Goal: Information Seeking & Learning: Find contact information

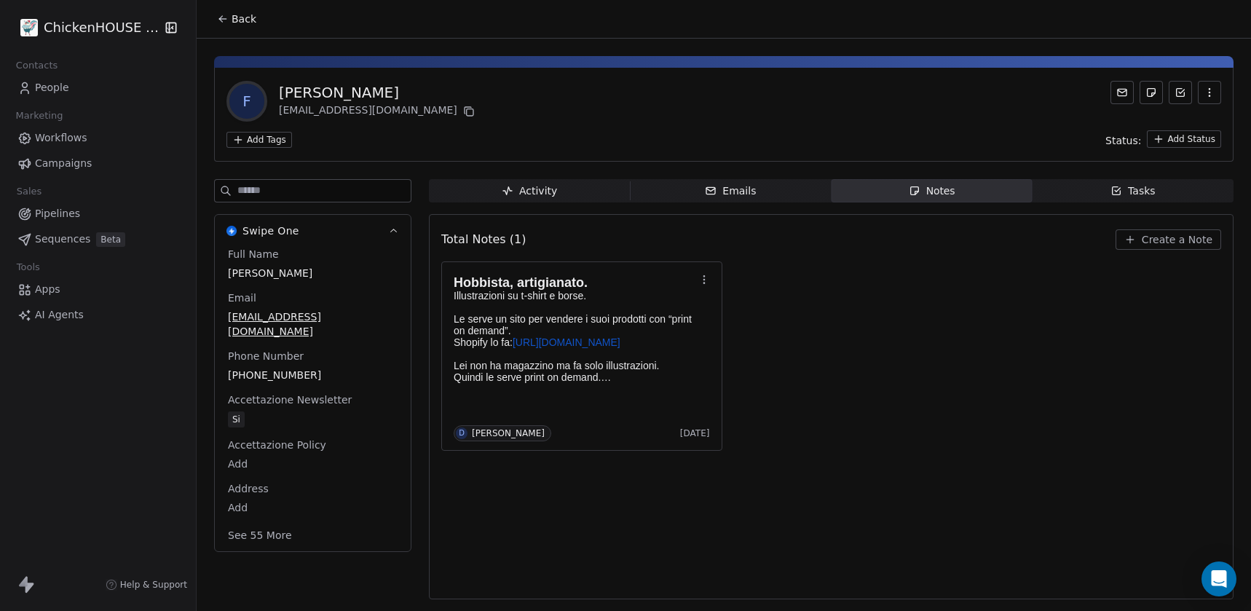
drag, startPoint x: 396, startPoint y: 96, endPoint x: 280, endPoint y: 92, distance: 116.5
click at [280, 92] on div "[PERSON_NAME]" at bounding box center [378, 92] width 199 height 20
click at [463, 114] on icon at bounding box center [469, 112] width 12 height 12
click at [1125, 192] on div "Tasks" at bounding box center [1132, 190] width 45 height 15
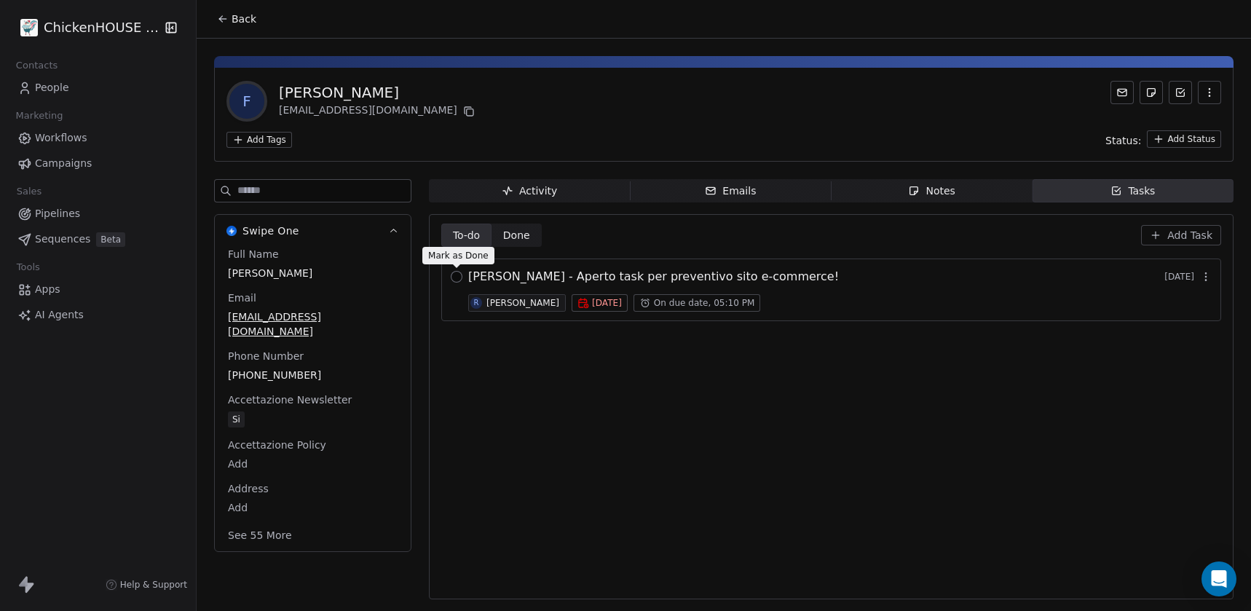
click at [457, 276] on button "button" at bounding box center [457, 277] width 12 height 12
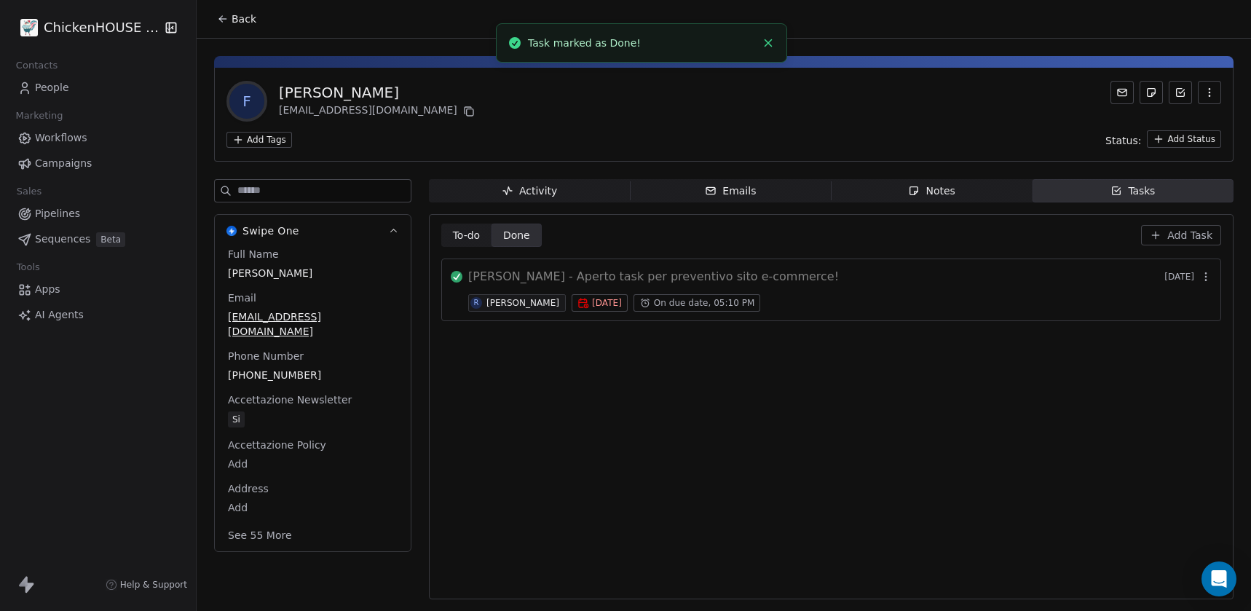
click at [253, 25] on span "Back" at bounding box center [243, 19] width 25 height 15
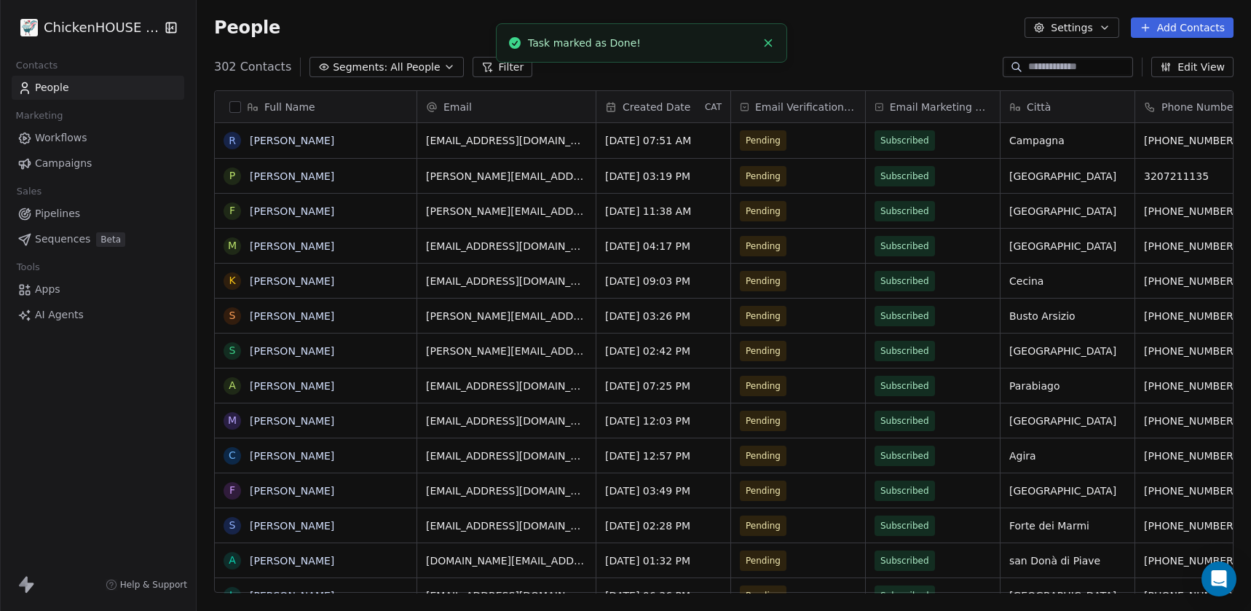
scroll to position [537, 1054]
click at [1034, 73] on input at bounding box center [1079, 67] width 102 height 15
paste input "**********"
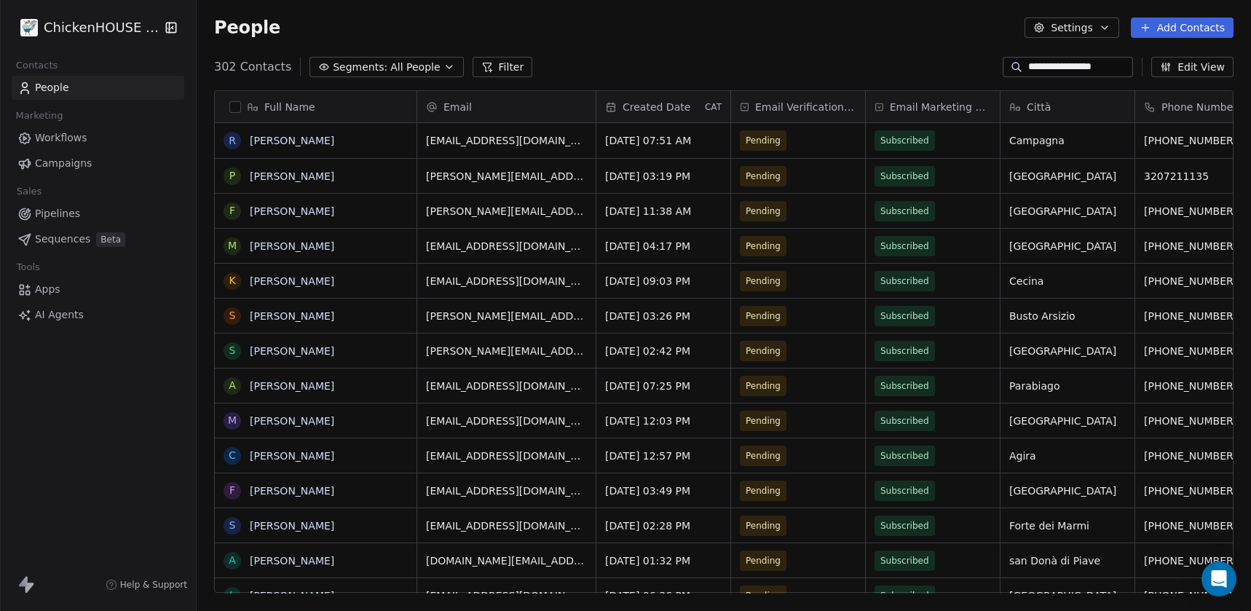
type input "**********"
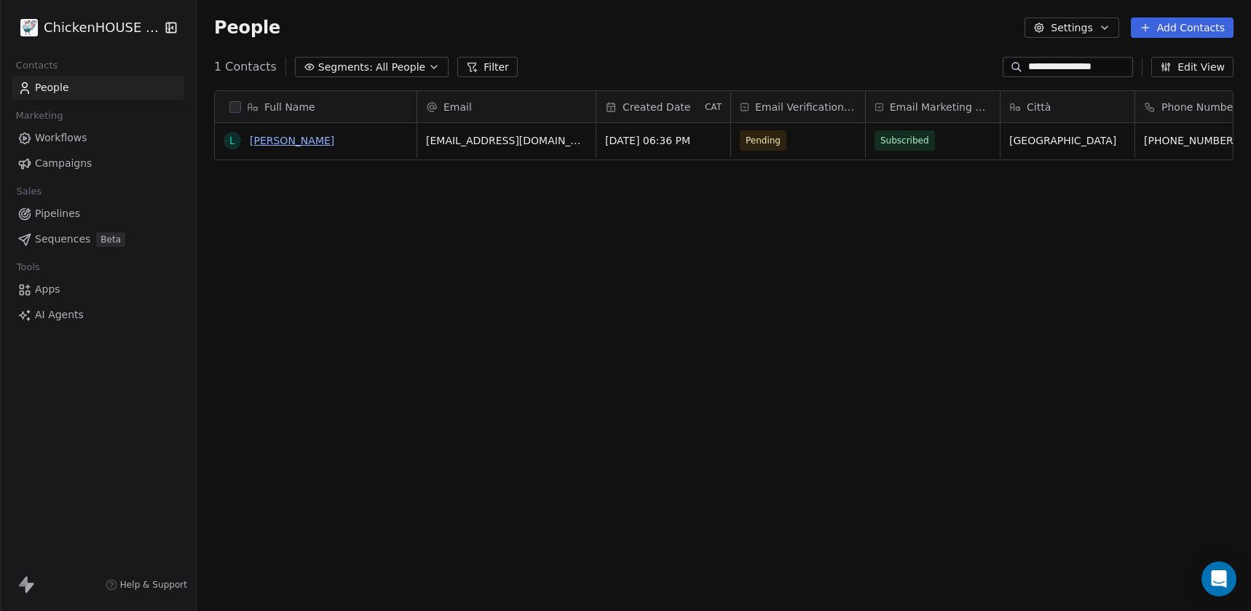
click at [284, 143] on link "[PERSON_NAME]" at bounding box center [292, 141] width 84 height 12
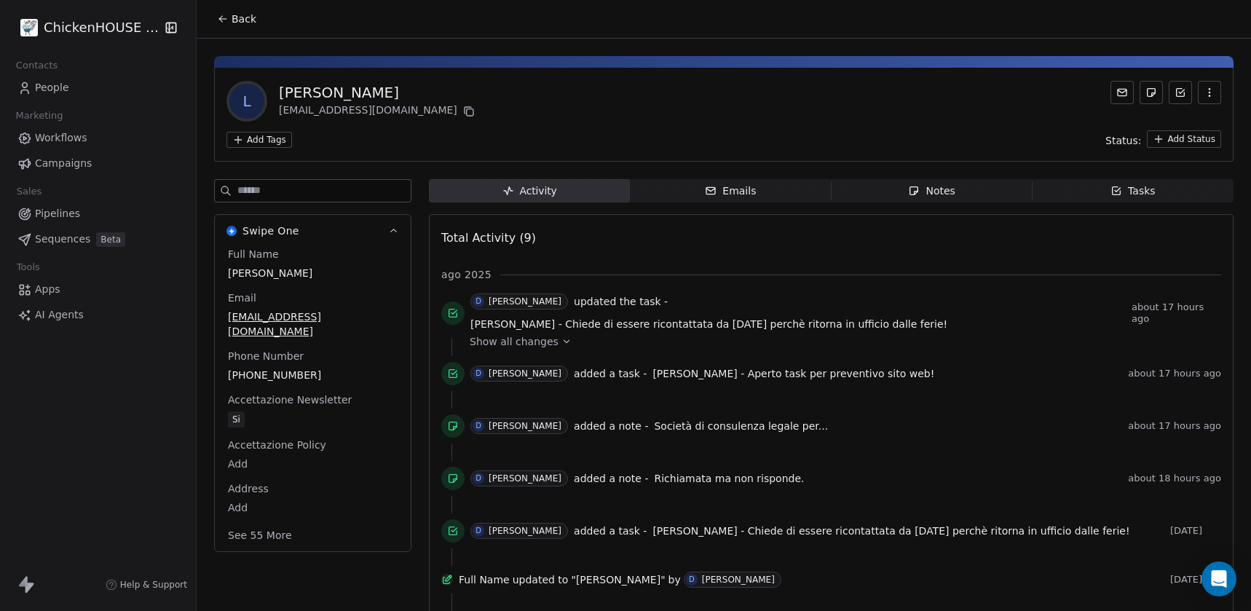
click at [938, 187] on div "Notes" at bounding box center [931, 190] width 47 height 15
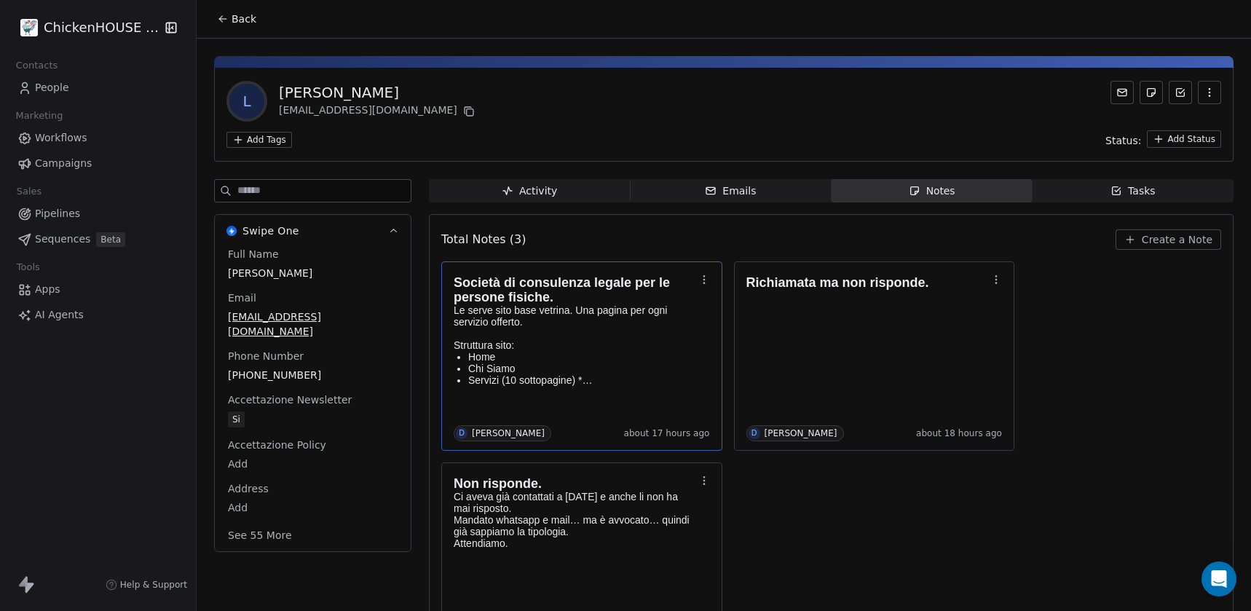
click at [557, 330] on p "Le serve sito base vetrina. Una pagina per ogni servizio offerto. Struttura sit…" at bounding box center [574, 327] width 242 height 47
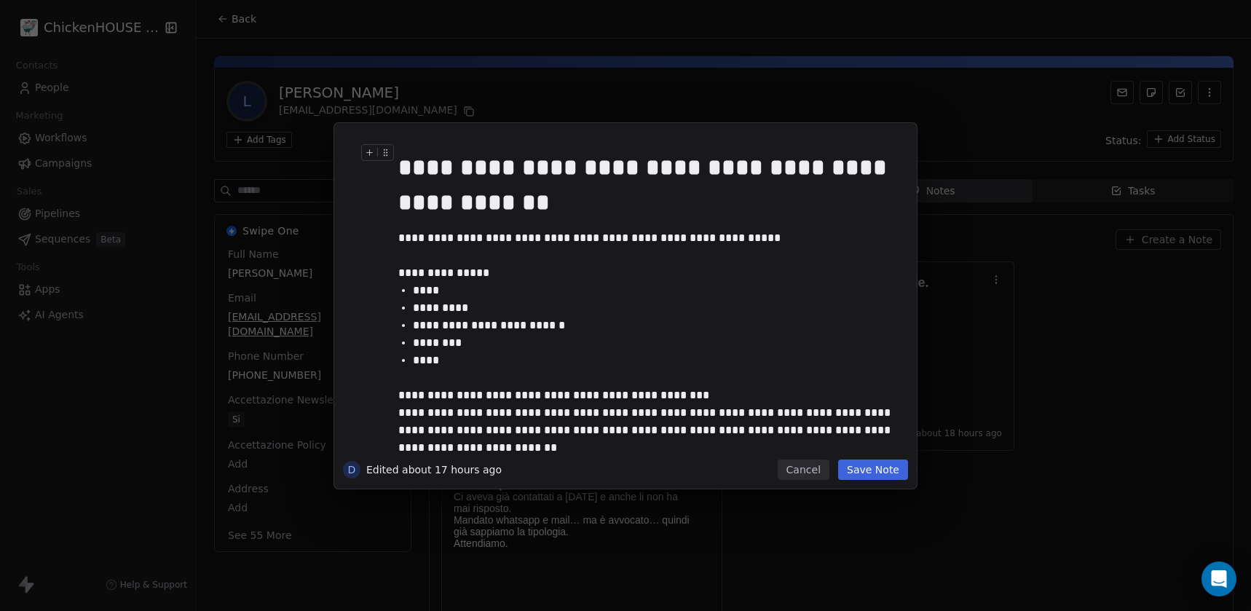
click at [467, 103] on div "**********" at bounding box center [625, 305] width 1251 height 611
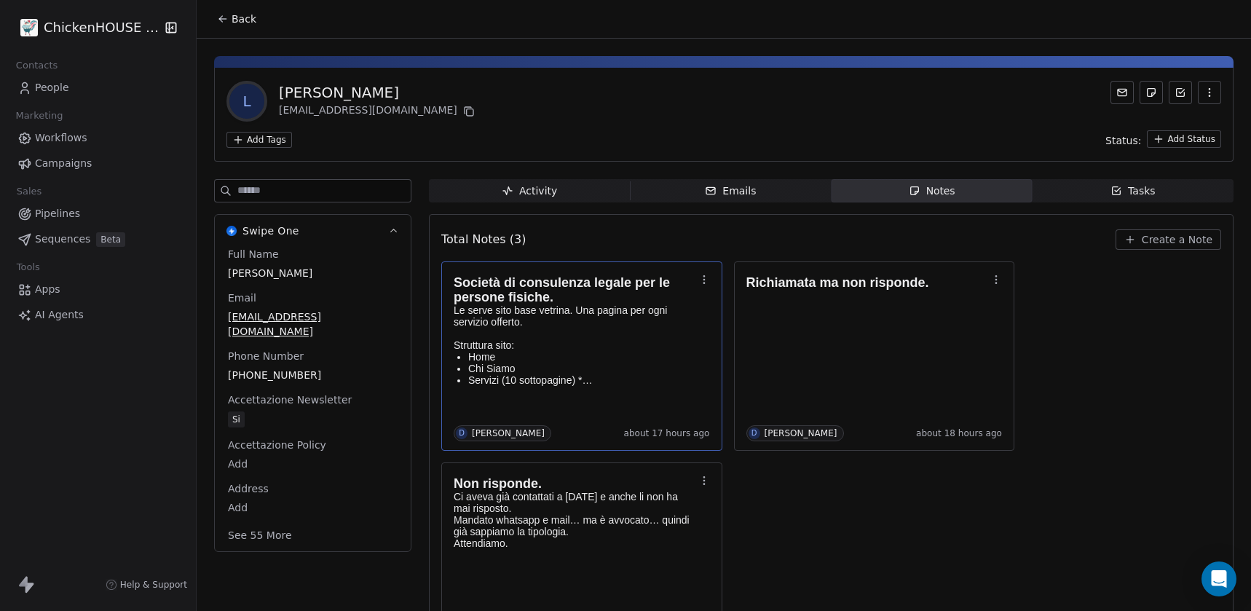
copy div "[PERSON_NAME]"
drag, startPoint x: 402, startPoint y: 95, endPoint x: 277, endPoint y: 94, distance: 125.2
click at [277, 94] on div "L [PERSON_NAME] [EMAIL_ADDRESS][DOMAIN_NAME]" at bounding box center [723, 101] width 994 height 41
click at [603, 319] on p "Le serve sito base vetrina. Una pagina per ogni servizio offerto. Struttura sit…" at bounding box center [574, 327] width 242 height 47
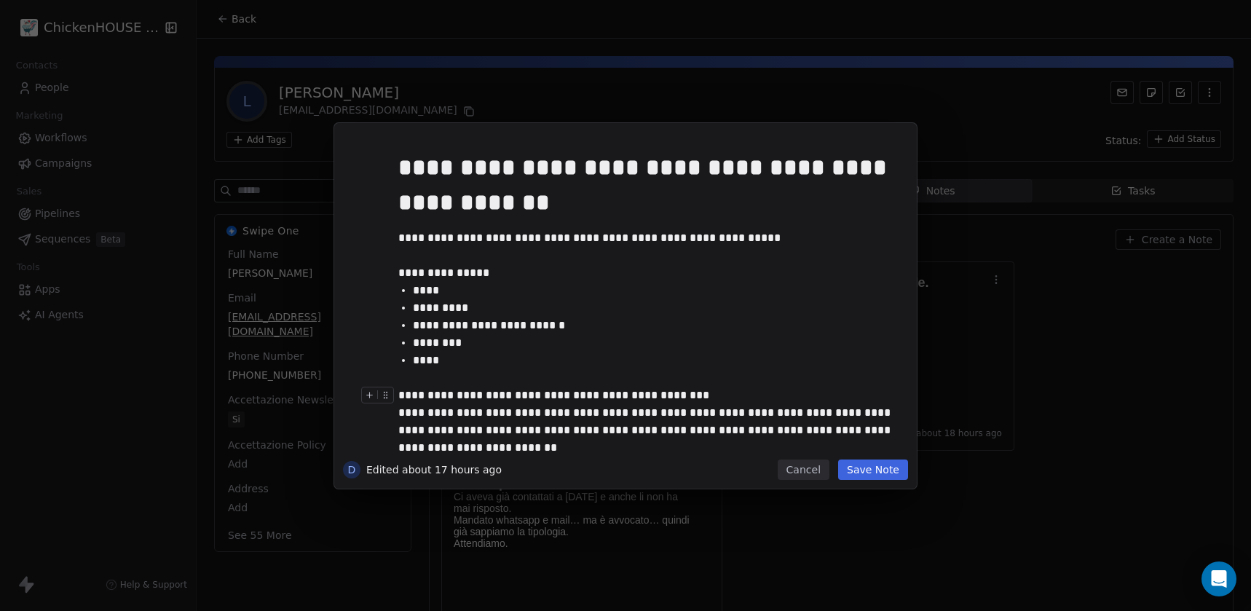
click at [799, 475] on button "Cancel" at bounding box center [803, 469] width 52 height 20
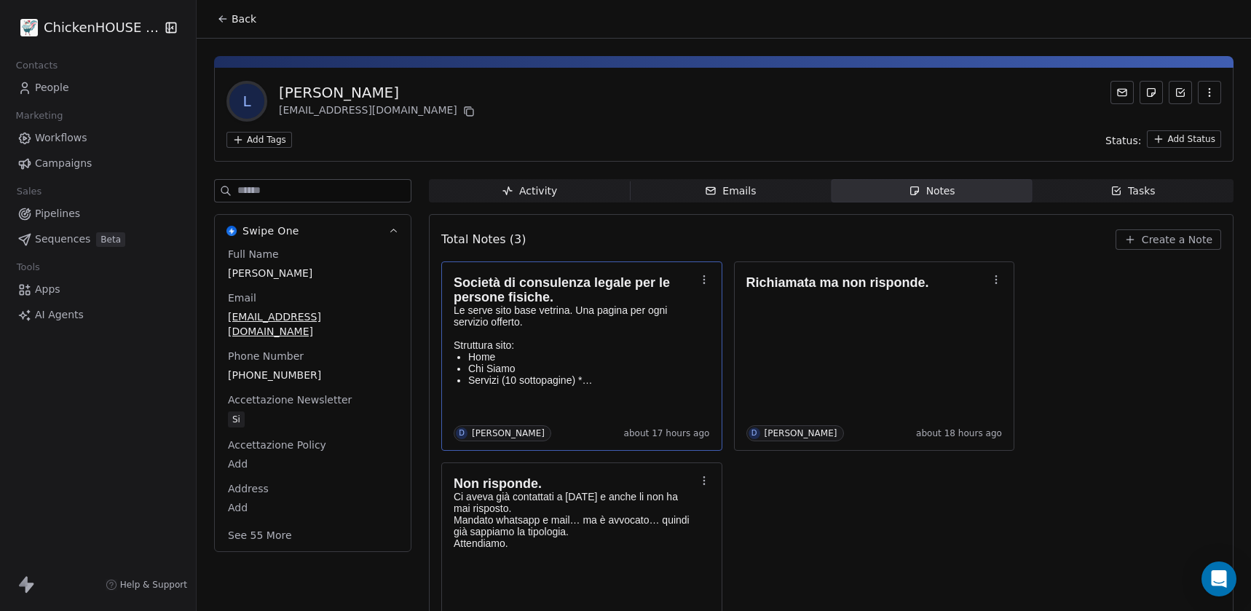
drag, startPoint x: 400, startPoint y: 101, endPoint x: 277, endPoint y: 95, distance: 123.9
click at [277, 95] on div "L [PERSON_NAME] [EMAIL_ADDRESS][DOMAIN_NAME]" at bounding box center [723, 101] width 994 height 41
click at [463, 112] on icon at bounding box center [469, 112] width 12 height 12
click at [1122, 193] on div "Tasks" at bounding box center [1132, 190] width 45 height 15
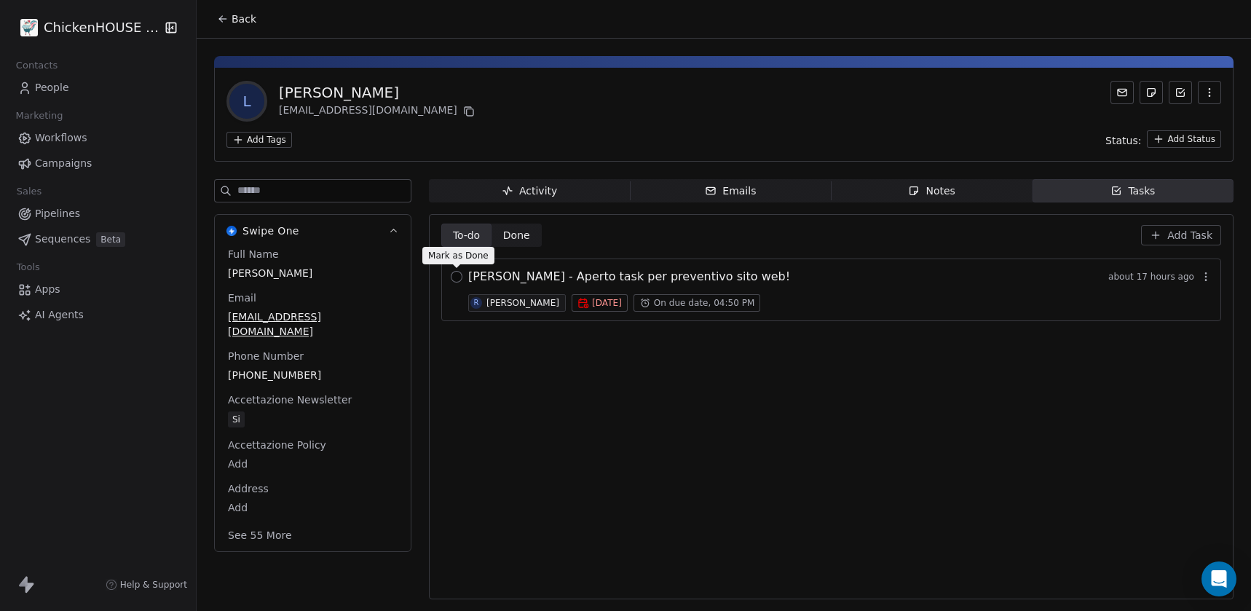
click at [461, 276] on button "button" at bounding box center [457, 277] width 12 height 12
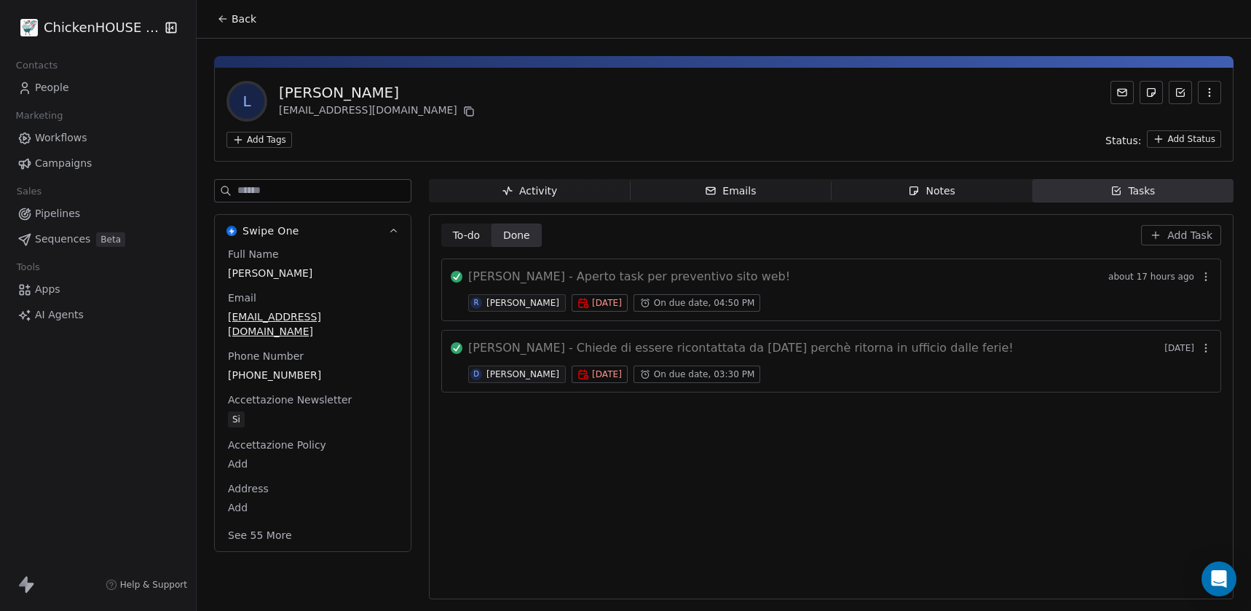
click at [252, 22] on span "Back" at bounding box center [243, 19] width 25 height 15
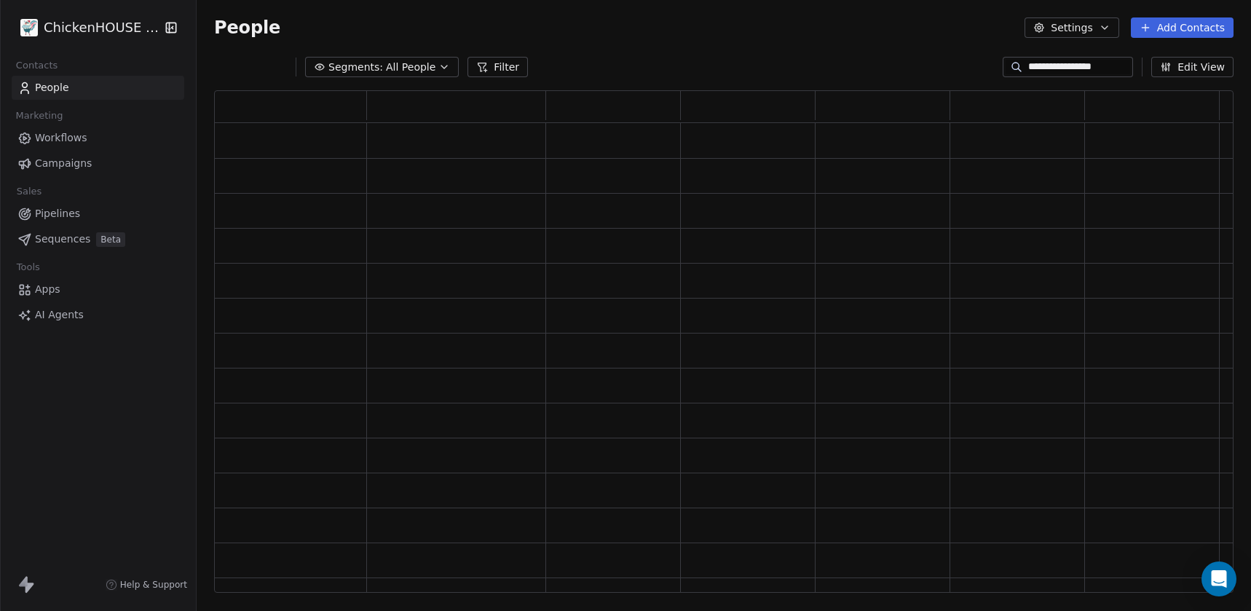
click at [252, 22] on span "People" at bounding box center [247, 28] width 66 height 22
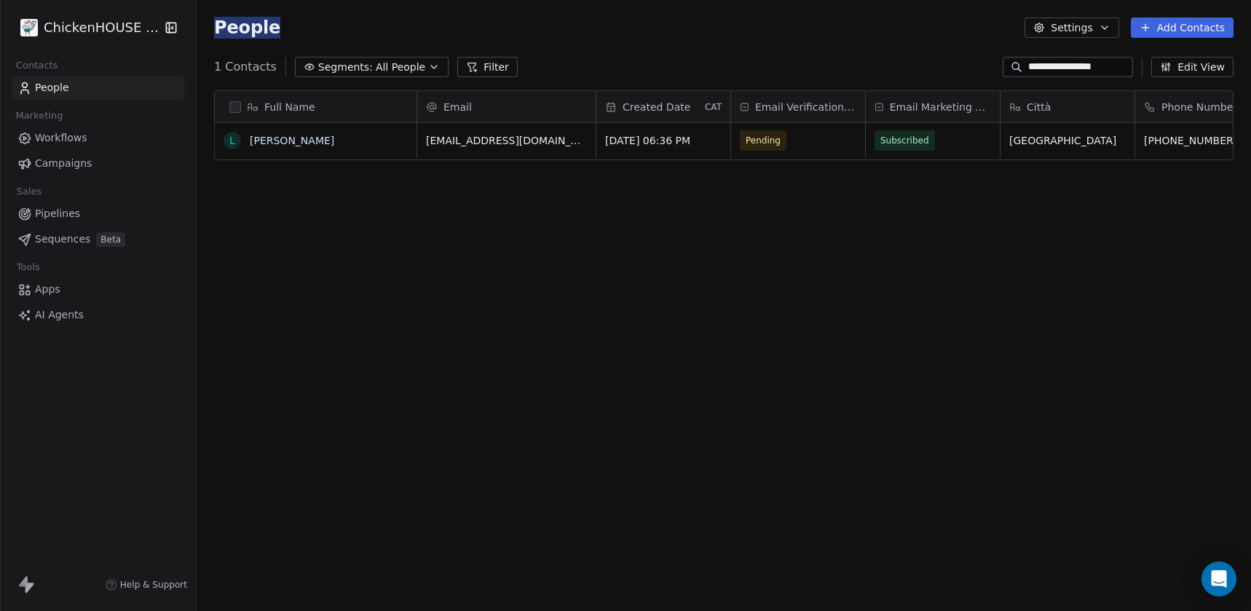
scroll to position [537, 1054]
click at [1101, 66] on input "**********" at bounding box center [1079, 67] width 102 height 15
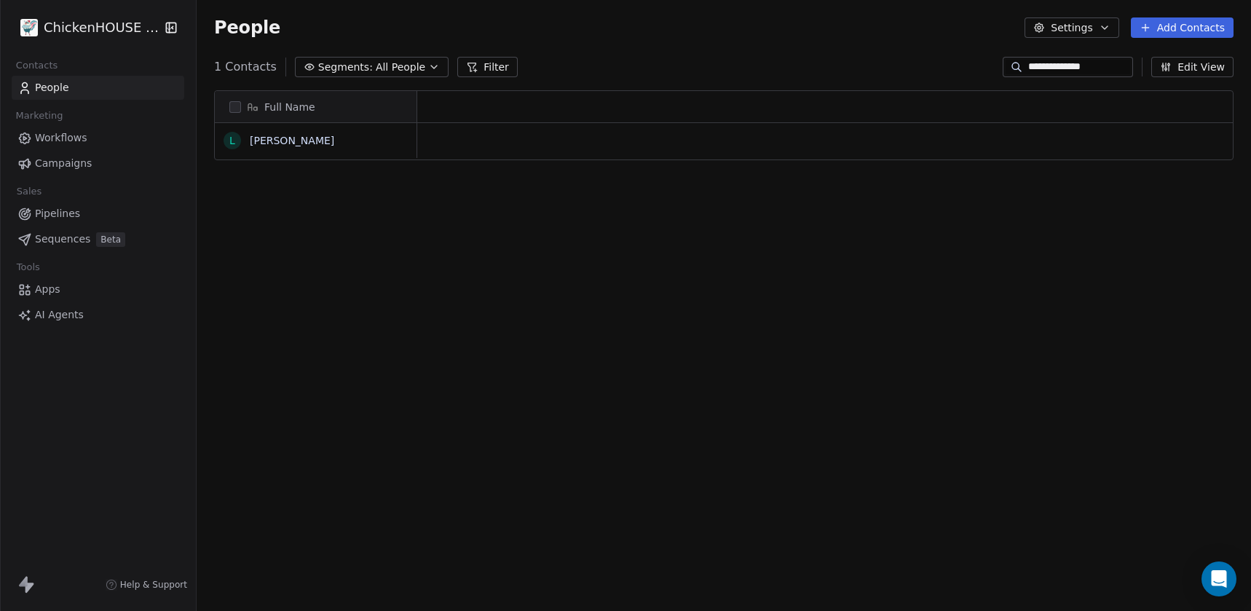
scroll to position [0, 1]
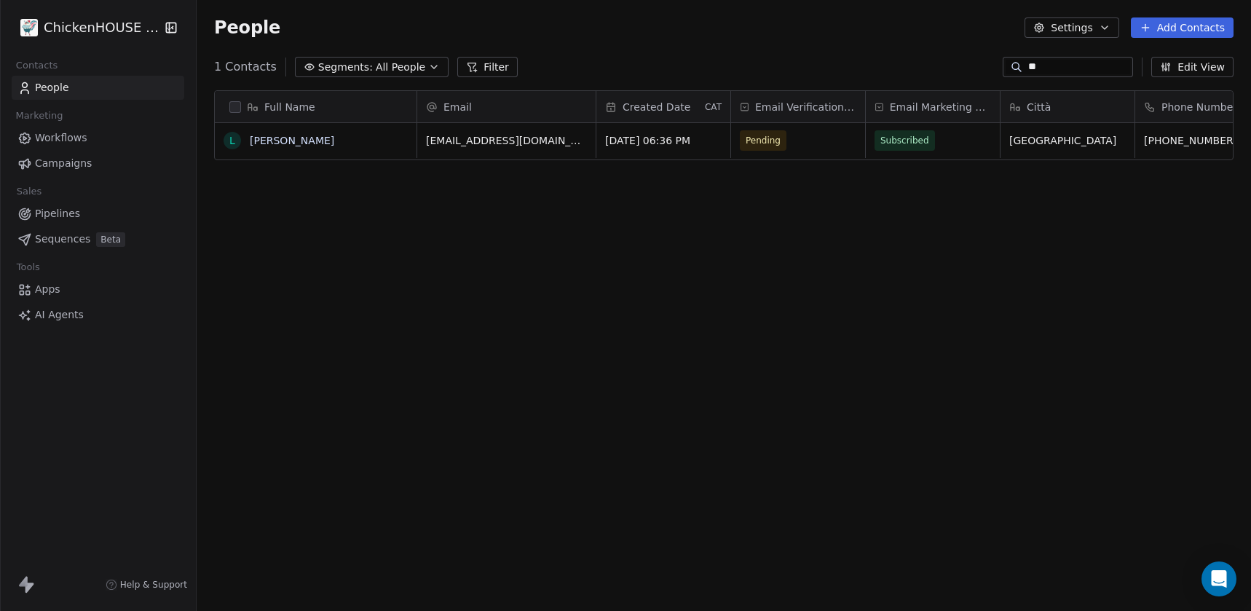
type input "*"
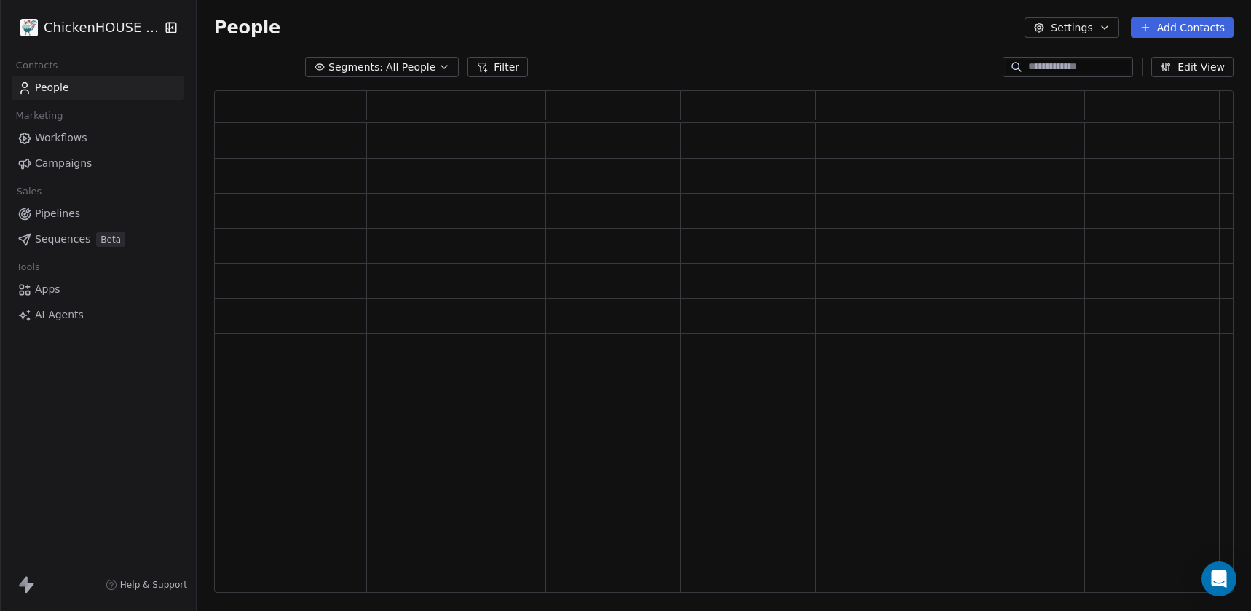
paste input "**********"
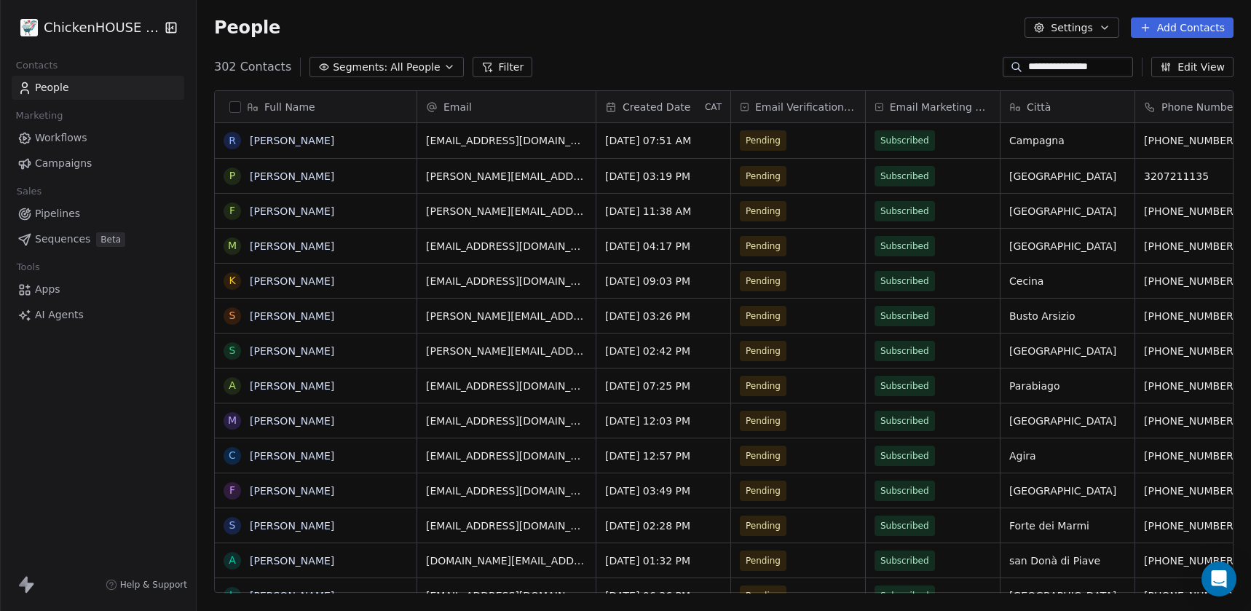
scroll to position [537, 1054]
type input "**********"
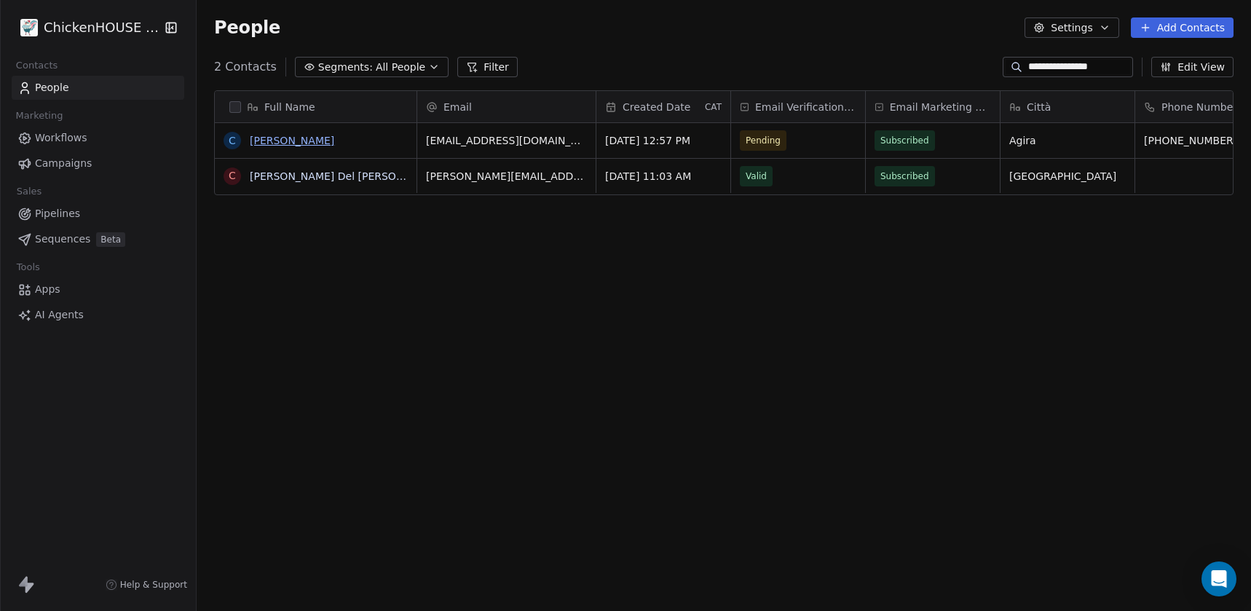
click at [304, 139] on link "[PERSON_NAME]" at bounding box center [292, 141] width 84 height 12
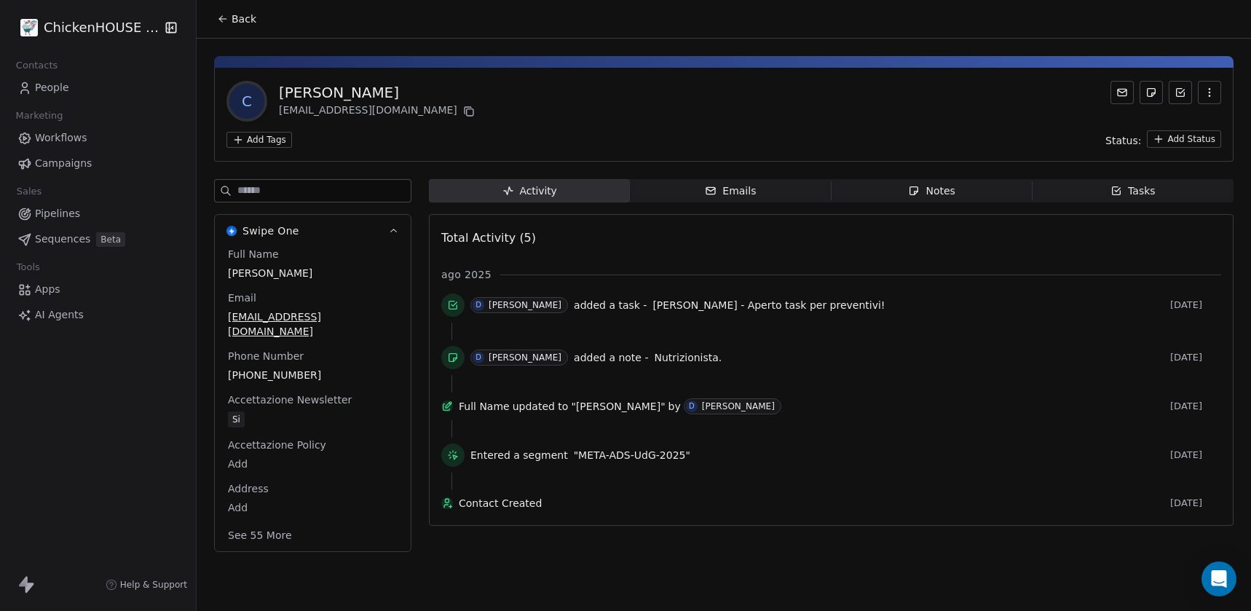
click at [935, 189] on div "Notes" at bounding box center [931, 190] width 47 height 15
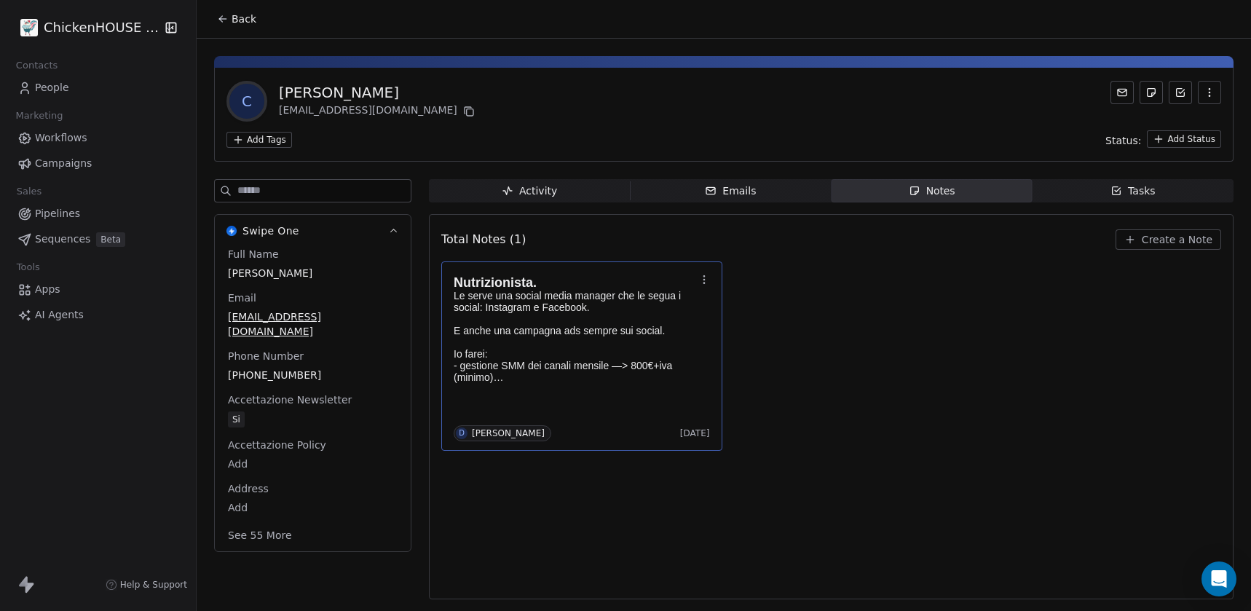
click at [527, 354] on p "Le serve una social media manager che le segua i social: Instagram e Facebook. …" at bounding box center [574, 336] width 242 height 93
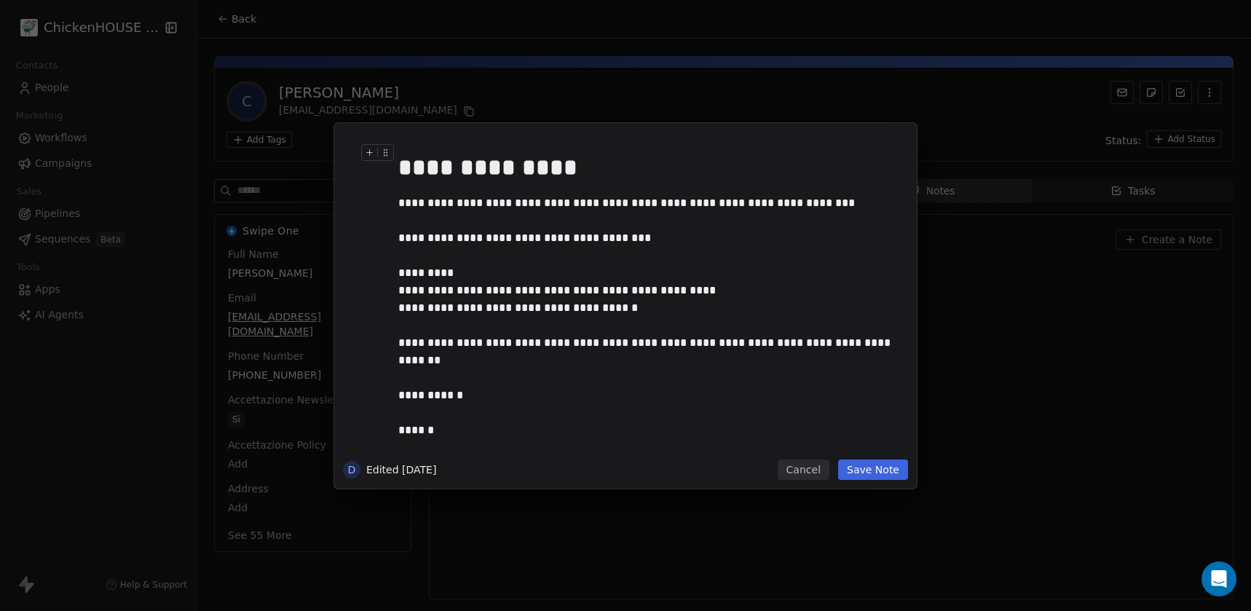
click at [478, 88] on div "**********" at bounding box center [625, 305] width 1251 height 611
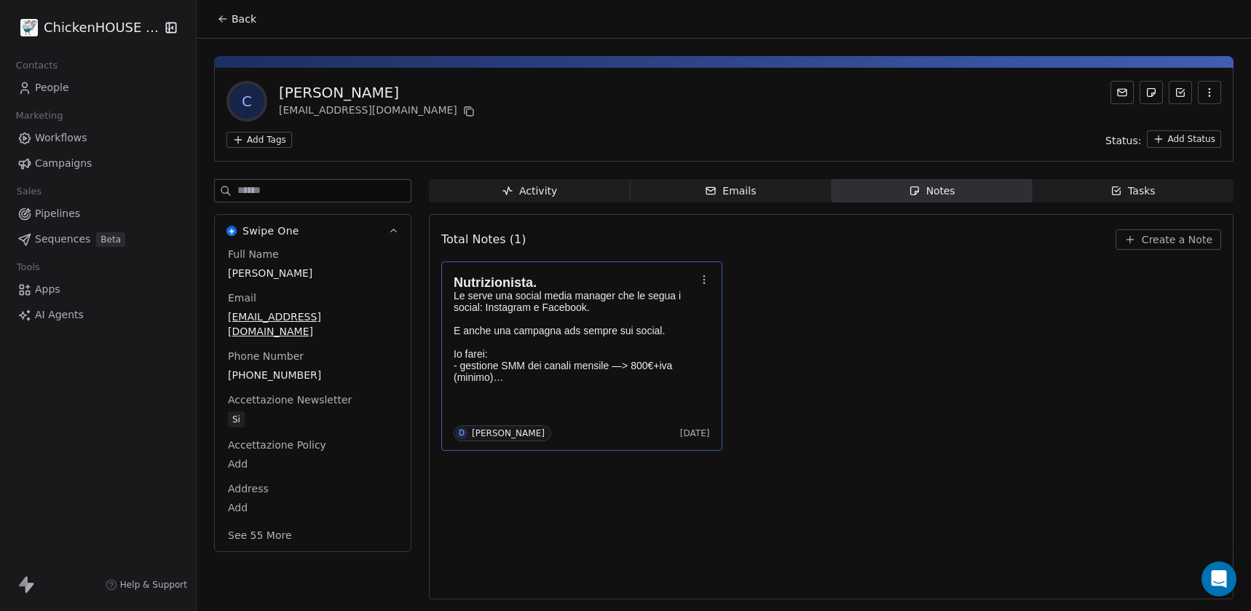
copy div "[PERSON_NAME]"
drag, startPoint x: 383, startPoint y: 95, endPoint x: 277, endPoint y: 92, distance: 106.3
click at [277, 92] on div "C [PERSON_NAME] [EMAIL_ADDRESS][DOMAIN_NAME]" at bounding box center [351, 101] width 251 height 41
copy div "[PERSON_NAME]"
click at [466, 109] on icon at bounding box center [469, 112] width 7 height 7
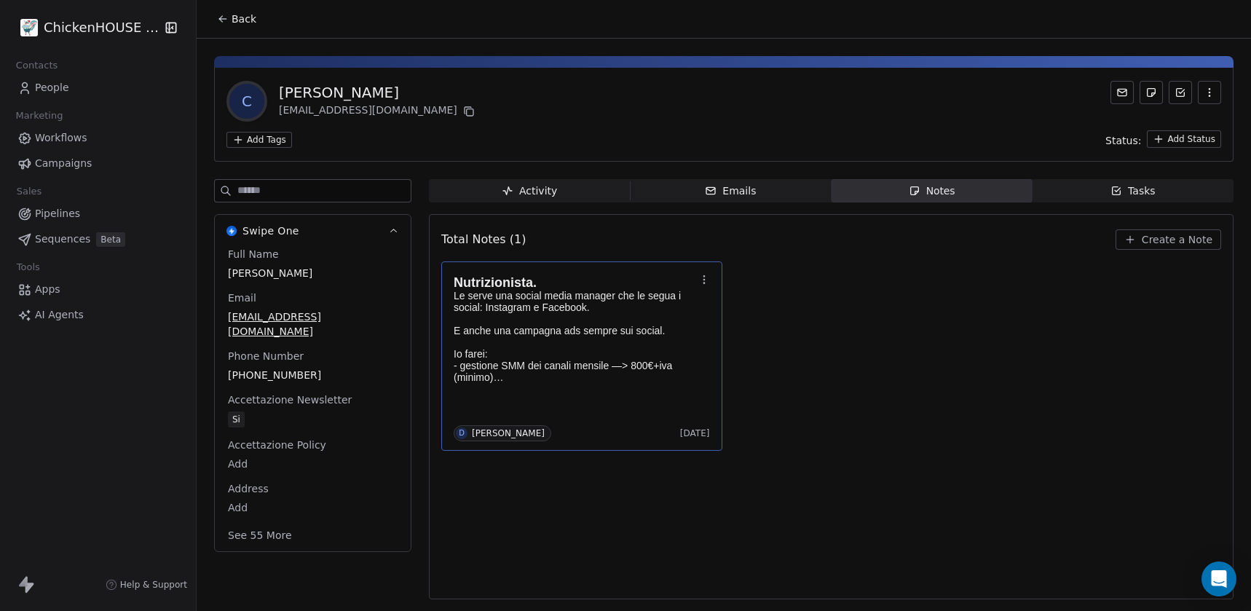
click at [510, 328] on p "Le serve una social media manager che le segua i social: Instagram e Facebook. …" at bounding box center [574, 336] width 242 height 93
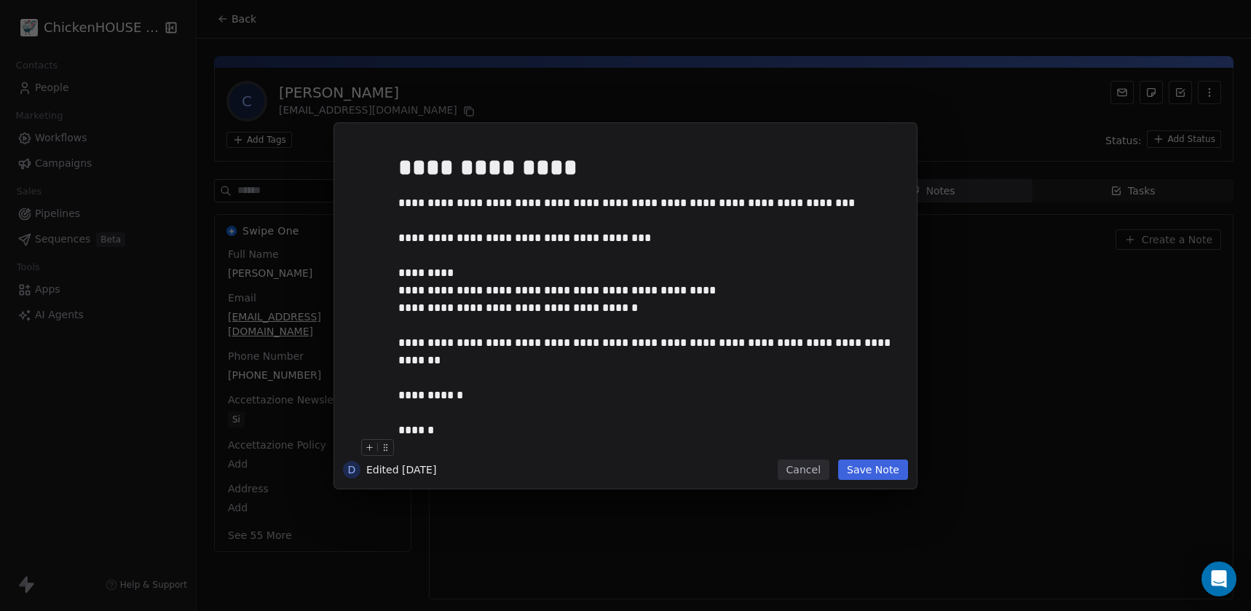
click at [864, 469] on button "Save Note" at bounding box center [873, 469] width 70 height 20
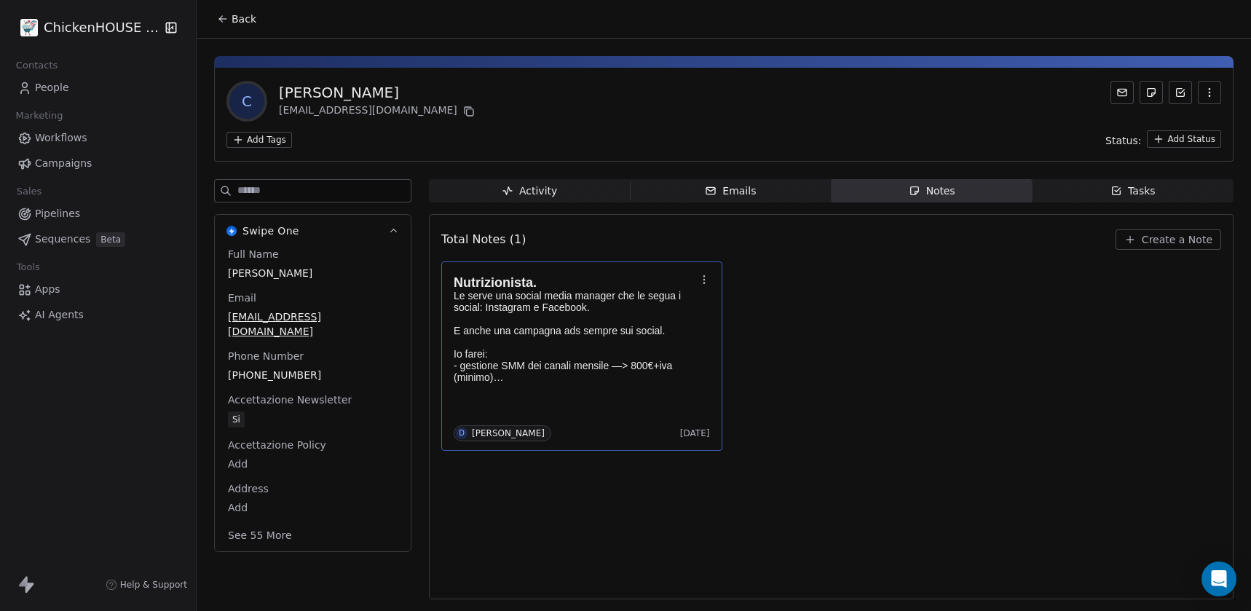
click at [1120, 195] on icon "button" at bounding box center [1116, 191] width 12 height 12
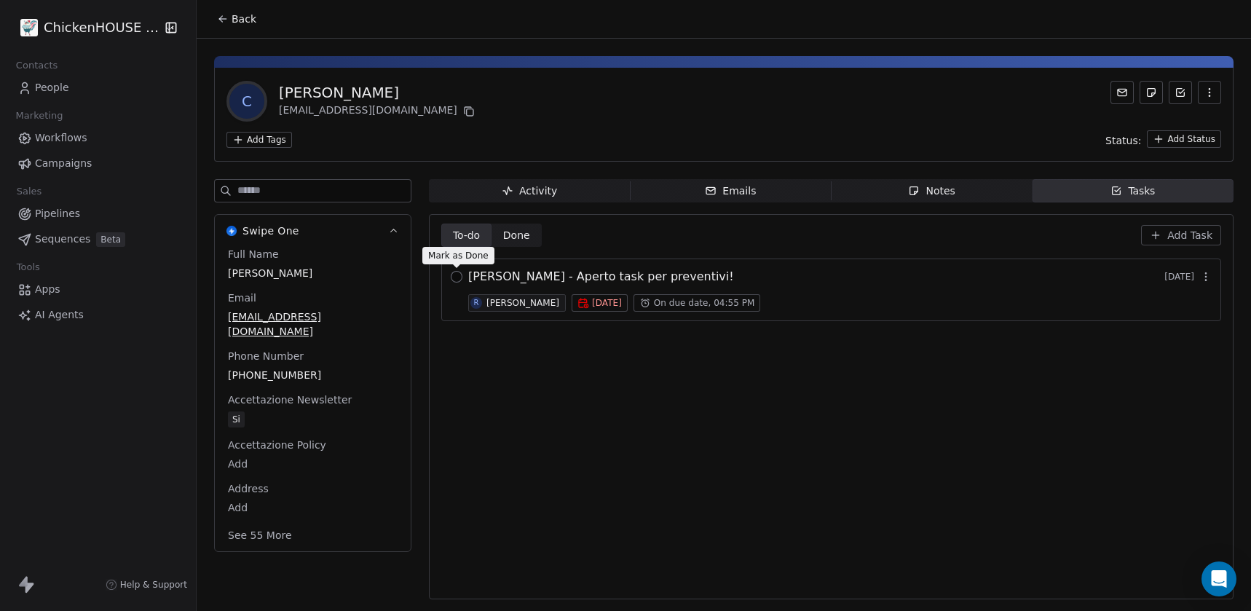
click at [460, 280] on button "button" at bounding box center [457, 277] width 12 height 12
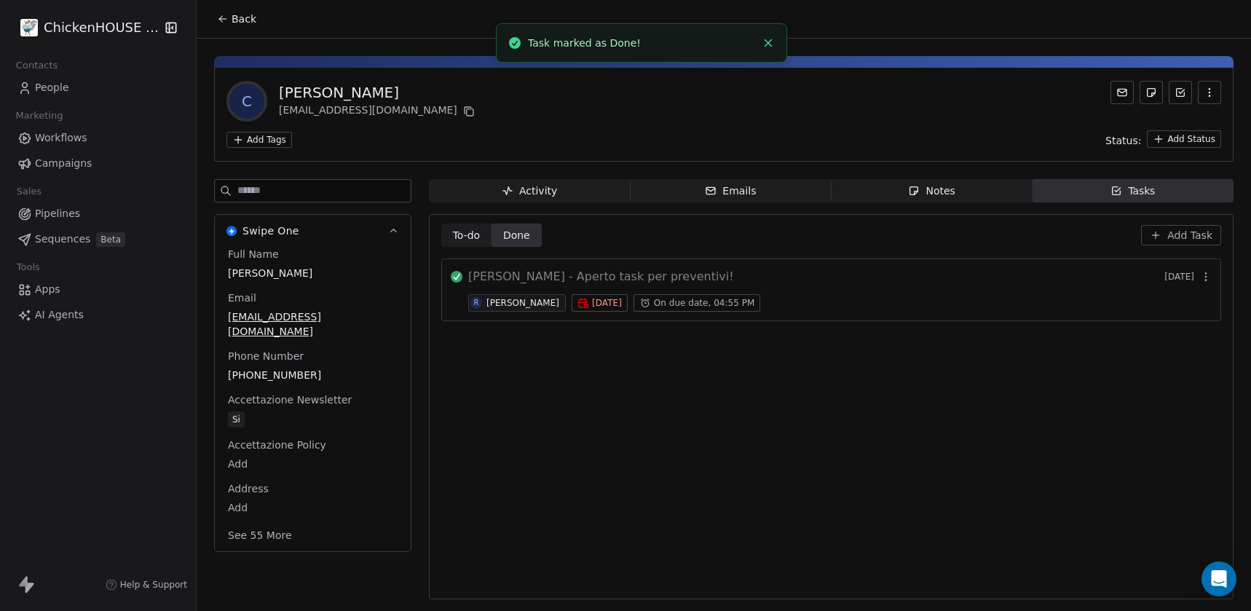
click at [796, 95] on div "C [PERSON_NAME] [EMAIL_ADDRESS][DOMAIN_NAME]" at bounding box center [723, 101] width 994 height 41
click at [252, 22] on span "Back" at bounding box center [243, 19] width 25 height 15
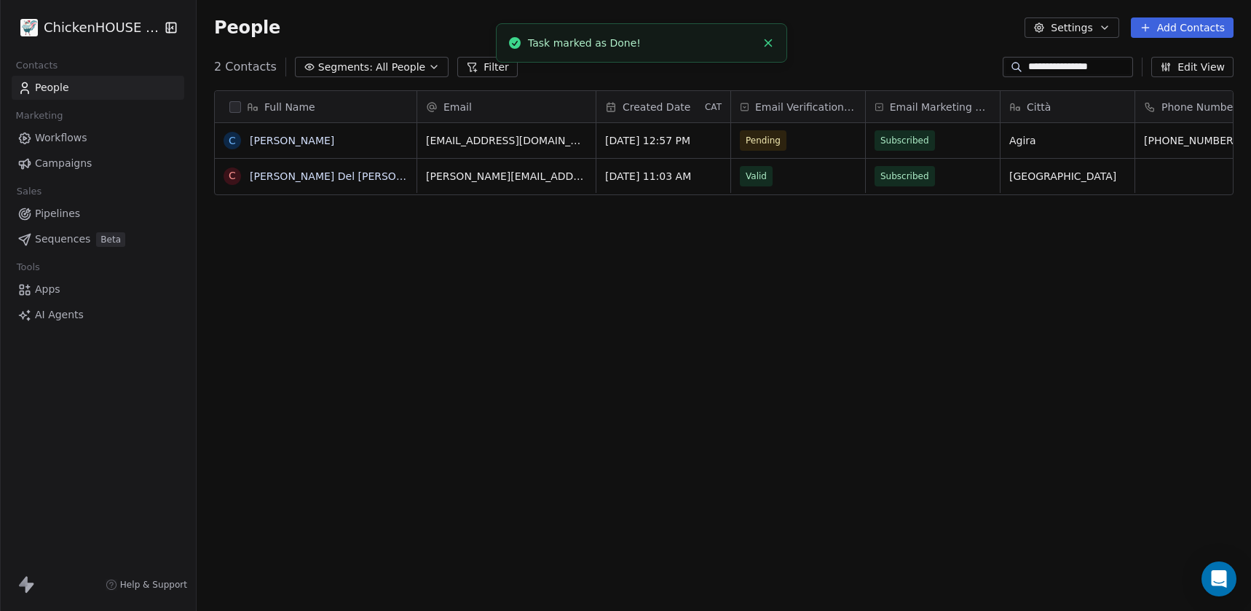
scroll to position [537, 1054]
paste input
type input "**********"
drag, startPoint x: 1096, startPoint y: 70, endPoint x: 968, endPoint y: 58, distance: 128.7
click at [968, 58] on div "**********" at bounding box center [724, 66] width 1054 height 23
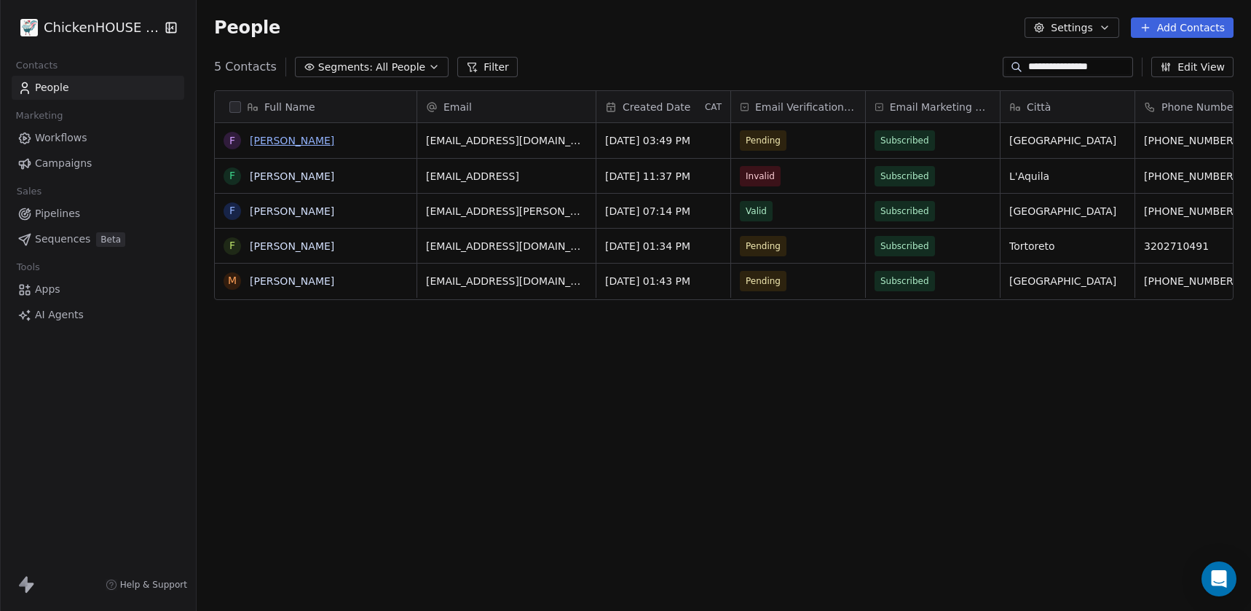
click at [324, 142] on link "[PERSON_NAME]" at bounding box center [292, 141] width 84 height 12
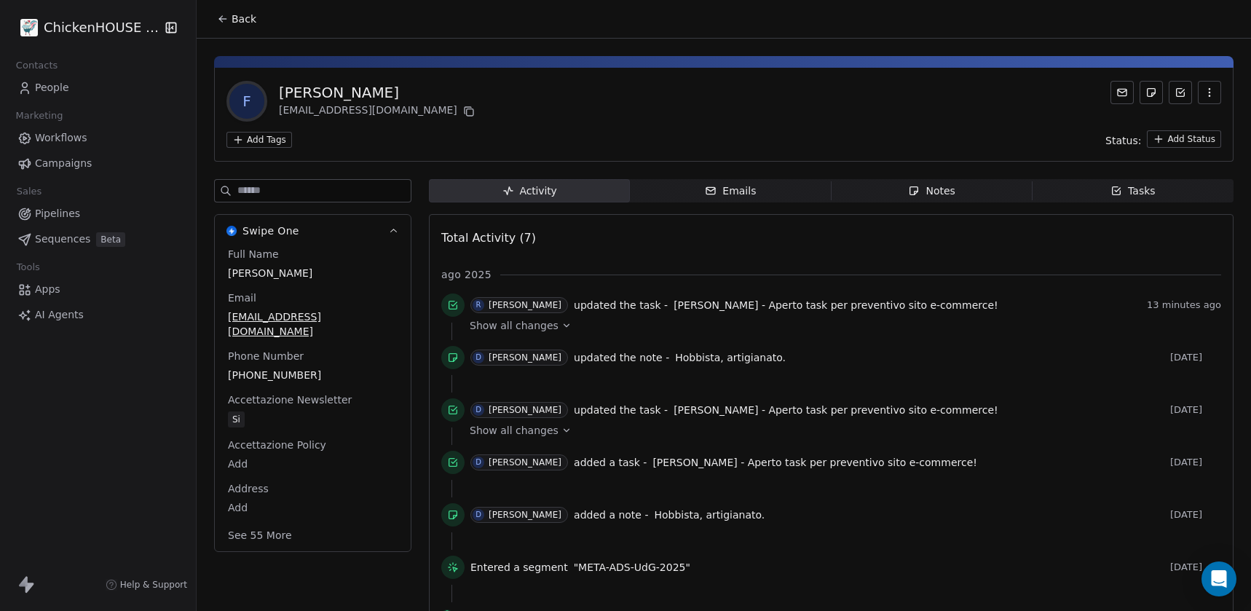
click at [952, 194] on div "Notes" at bounding box center [931, 190] width 47 height 15
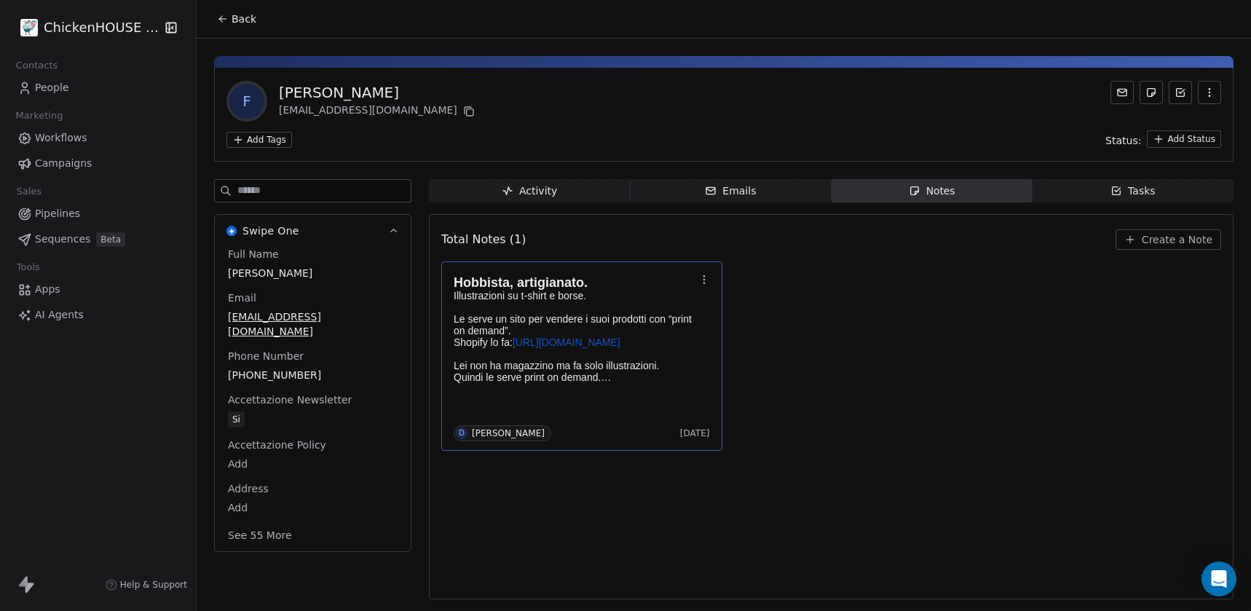
click at [649, 352] on p "Le serve un sito per vendere i suoi prodotti con “print on demand”. Shopify lo …" at bounding box center [574, 348] width 242 height 70
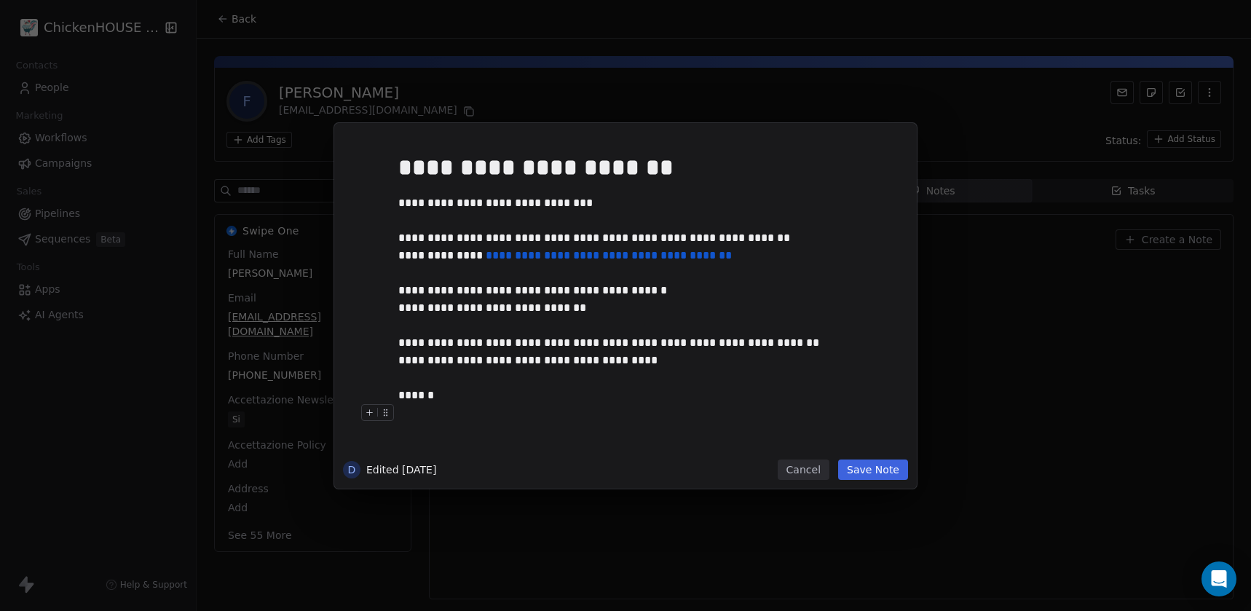
click at [799, 469] on button "Cancel" at bounding box center [803, 469] width 52 height 20
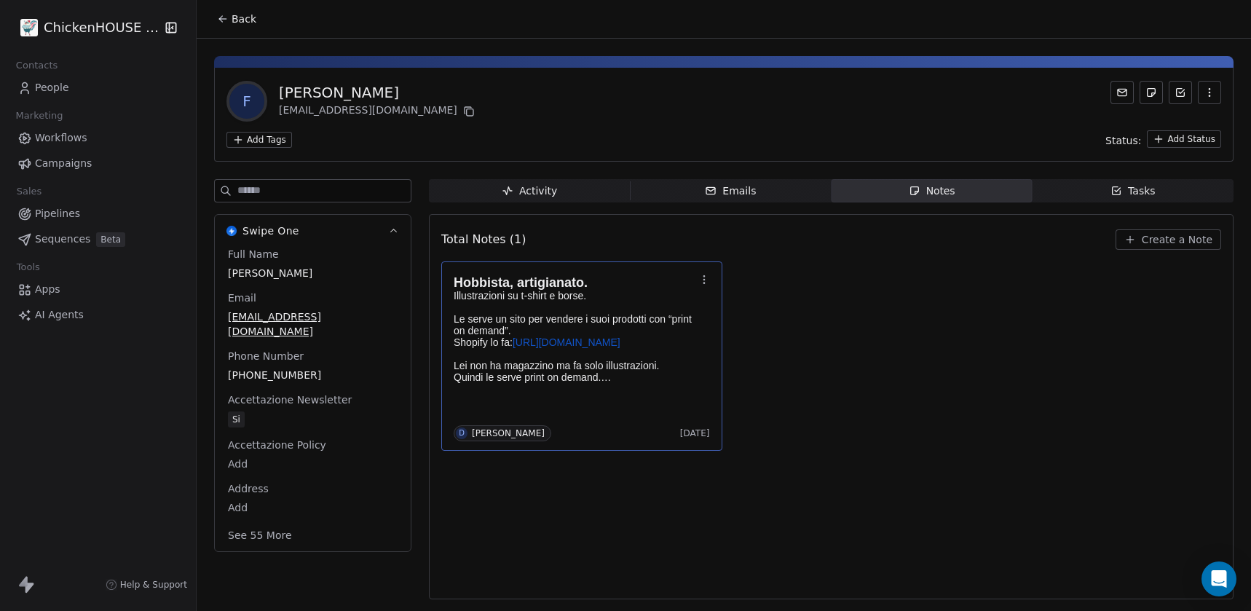
click at [1113, 186] on icon "button" at bounding box center [1116, 191] width 12 height 12
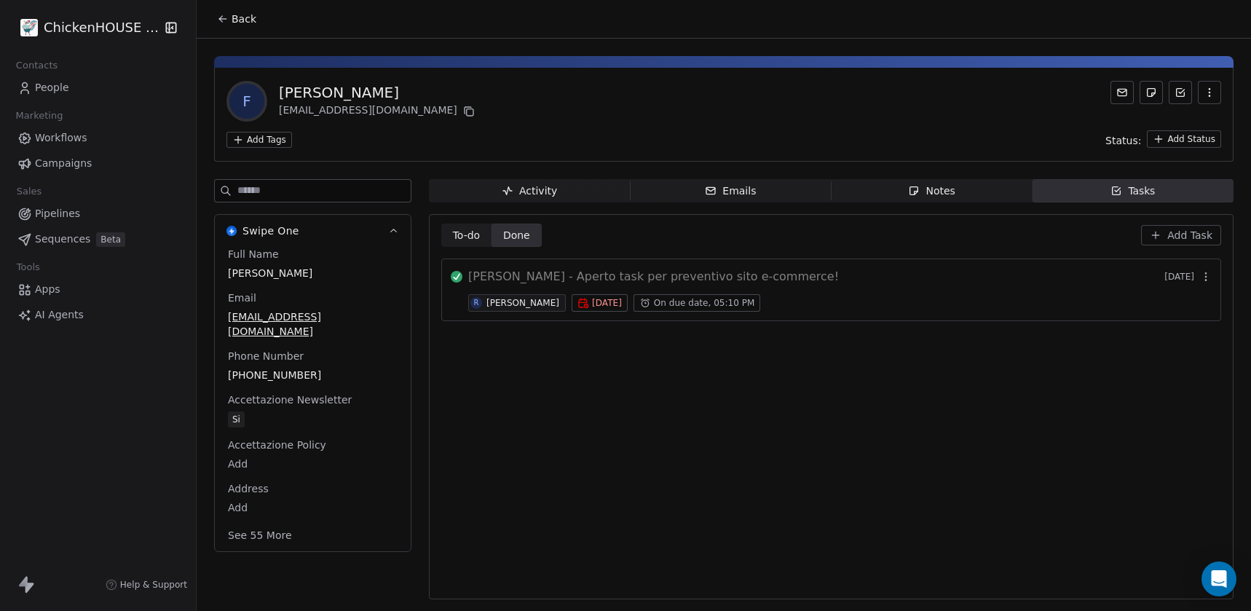
click at [229, 22] on button "Back" at bounding box center [236, 19] width 57 height 26
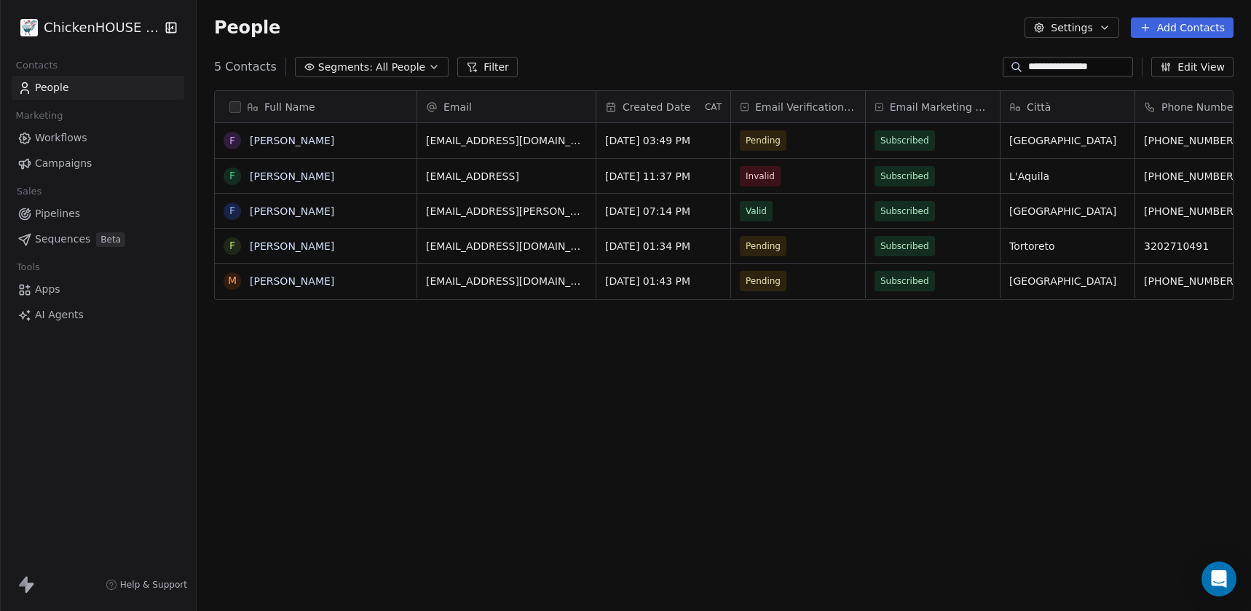
scroll to position [537, 1054]
paste input "*"
drag, startPoint x: 1101, startPoint y: 66, endPoint x: 969, endPoint y: 56, distance: 132.9
click at [969, 56] on div "**********" at bounding box center [724, 66] width 1054 height 23
type input "**********"
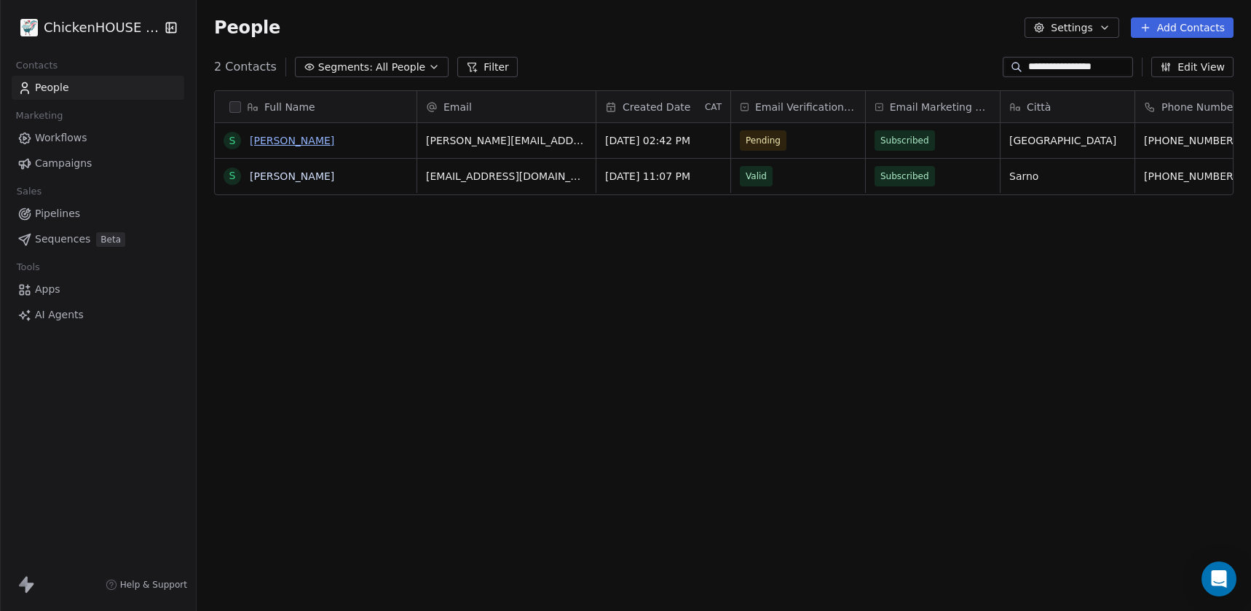
click at [302, 141] on link "[PERSON_NAME]" at bounding box center [292, 141] width 84 height 12
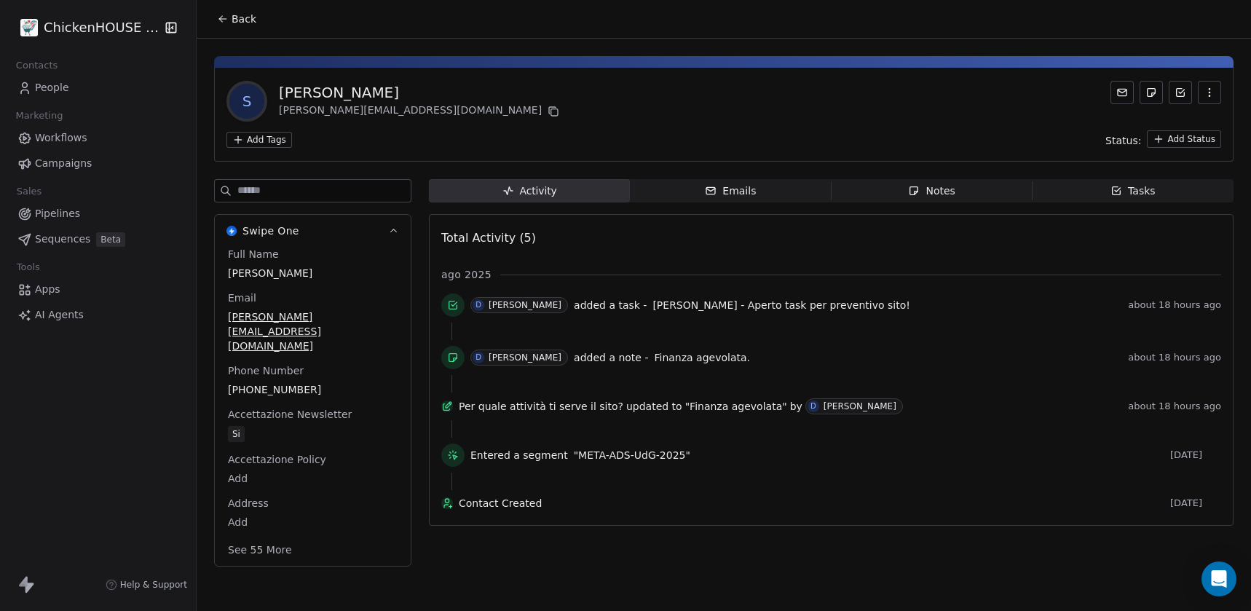
click at [959, 199] on span "Notes Notes" at bounding box center [931, 190] width 201 height 23
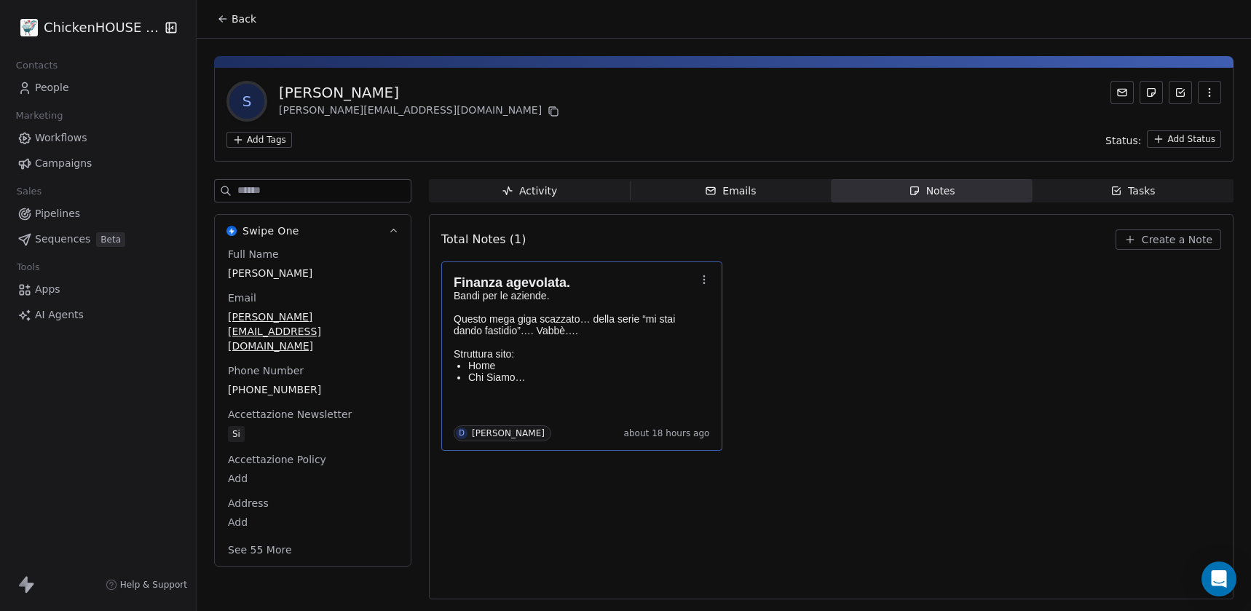
click at [525, 315] on p "Bandi per le aziende. Questo mega giga scazzato… della serie “mi stai dando fas…" at bounding box center [574, 325] width 242 height 70
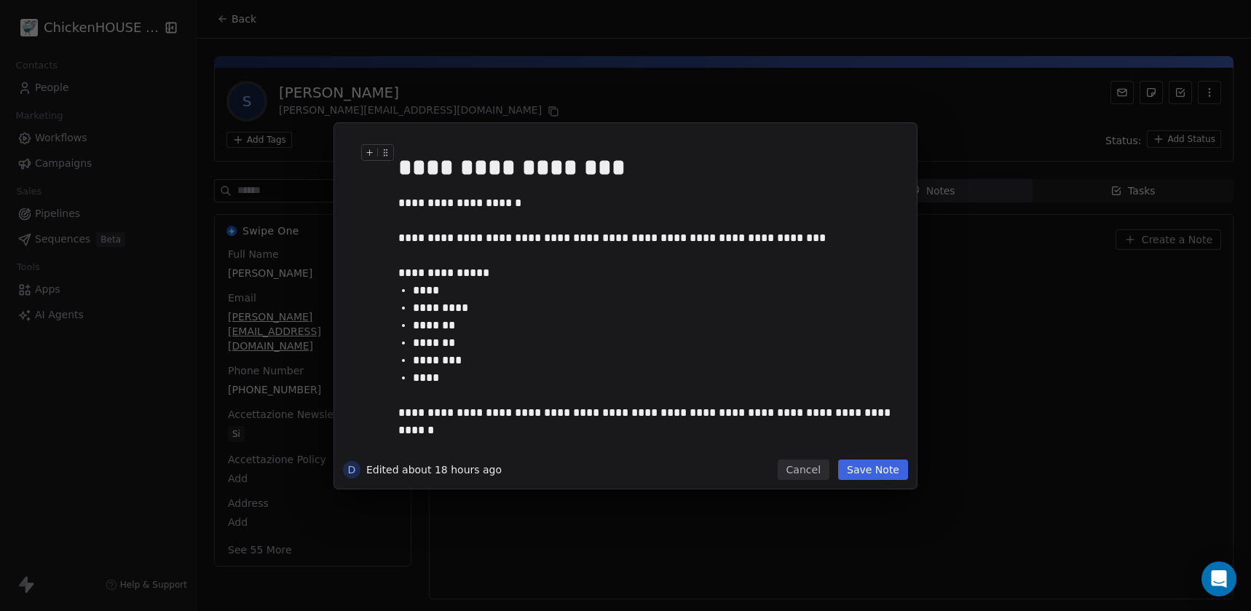
click at [435, 102] on div "**********" at bounding box center [625, 305] width 1251 height 611
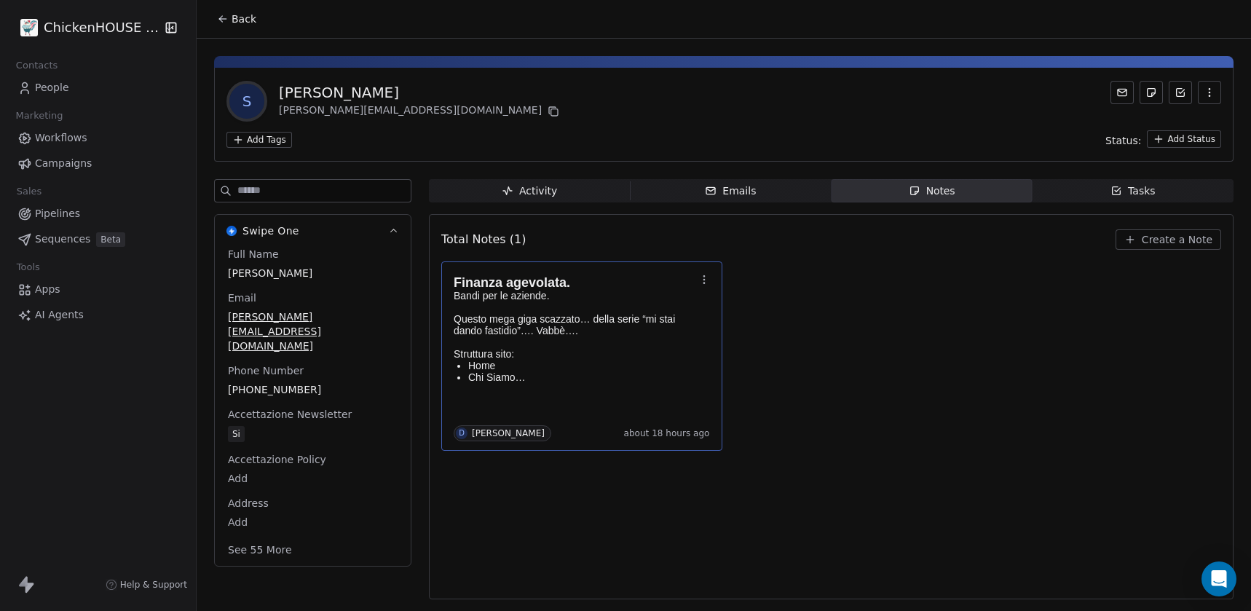
copy div "[PERSON_NAME]"
drag, startPoint x: 398, startPoint y: 95, endPoint x: 277, endPoint y: 88, distance: 121.0
click at [277, 88] on div "S [PERSON_NAME] [PERSON_NAME][EMAIL_ADDRESS][DOMAIN_NAME]" at bounding box center [394, 101] width 336 height 41
copy div "[PERSON_NAME]"
click at [547, 112] on icon at bounding box center [553, 112] width 12 height 12
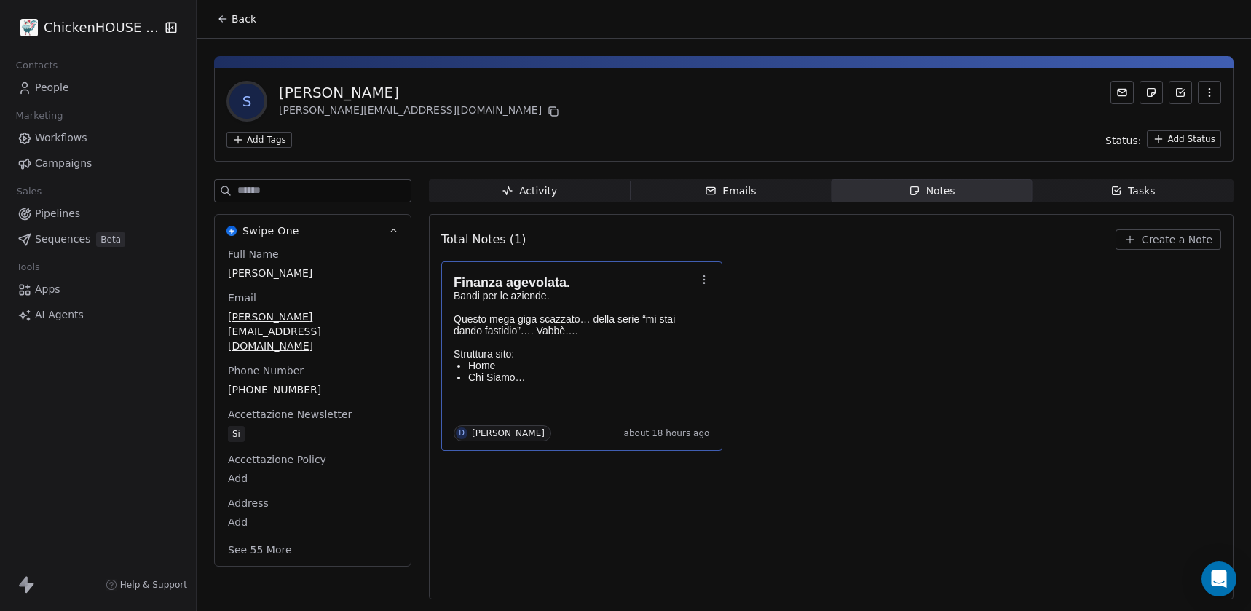
click at [1144, 185] on div "Tasks" at bounding box center [1132, 190] width 45 height 15
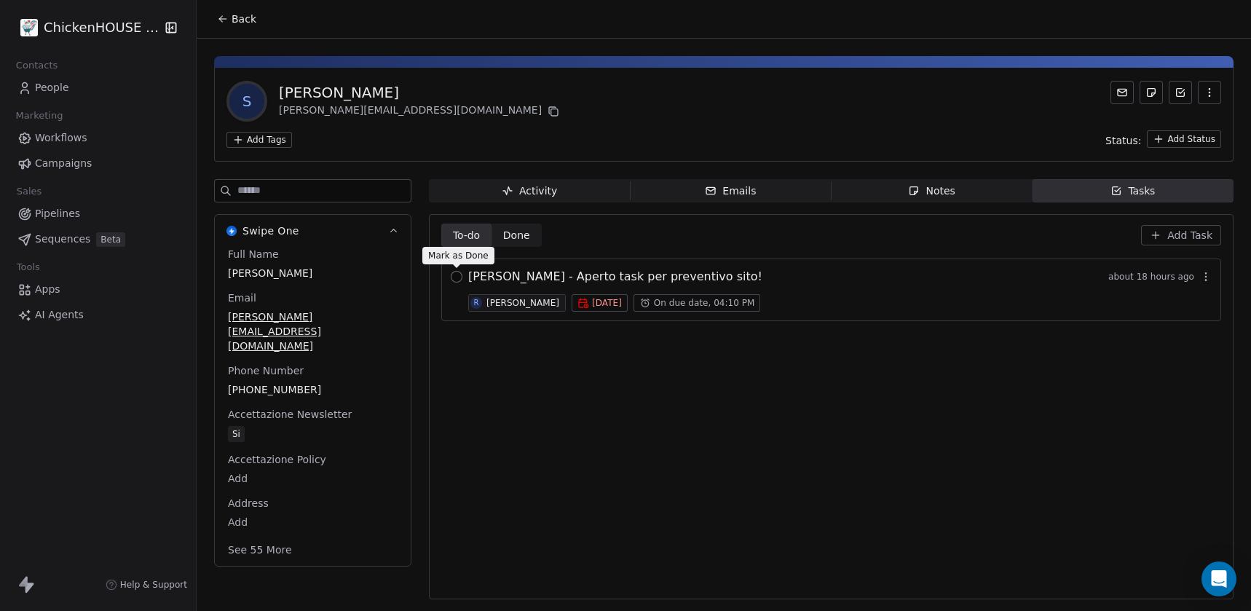
click at [453, 279] on button "button" at bounding box center [457, 277] width 12 height 12
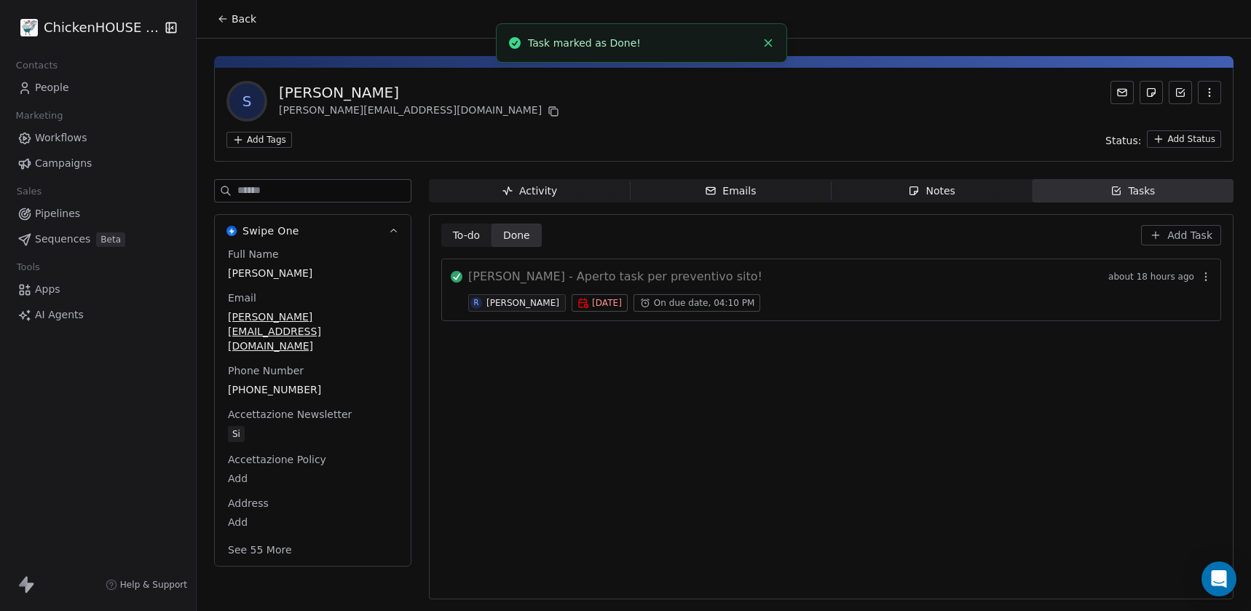
click at [247, 25] on span "Back" at bounding box center [243, 19] width 25 height 15
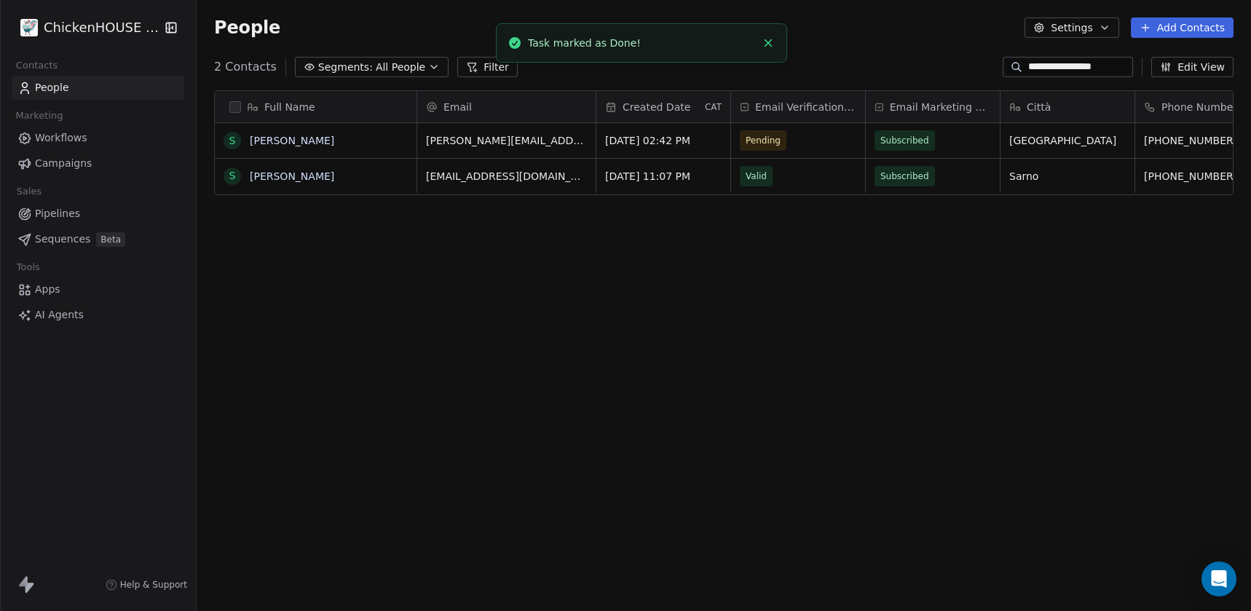
scroll to position [537, 1054]
paste input
drag, startPoint x: 1103, startPoint y: 66, endPoint x: 959, endPoint y: 70, distance: 143.5
click at [959, 70] on div "**********" at bounding box center [724, 66] width 1054 height 23
type input "**********"
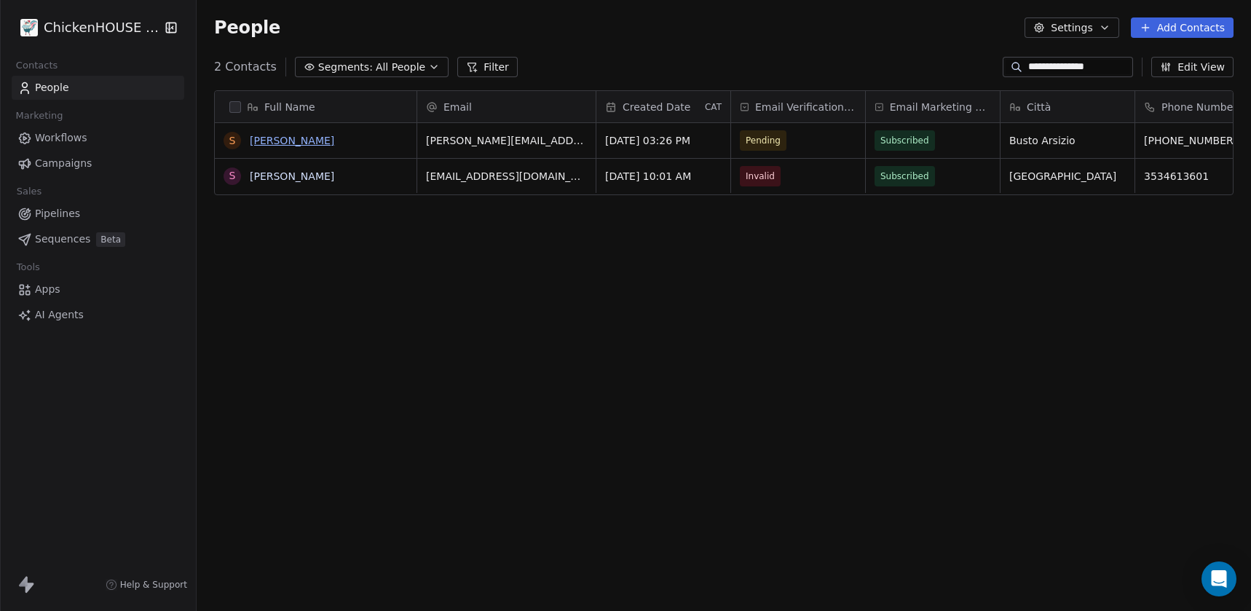
click at [334, 136] on link "[PERSON_NAME]" at bounding box center [292, 141] width 84 height 12
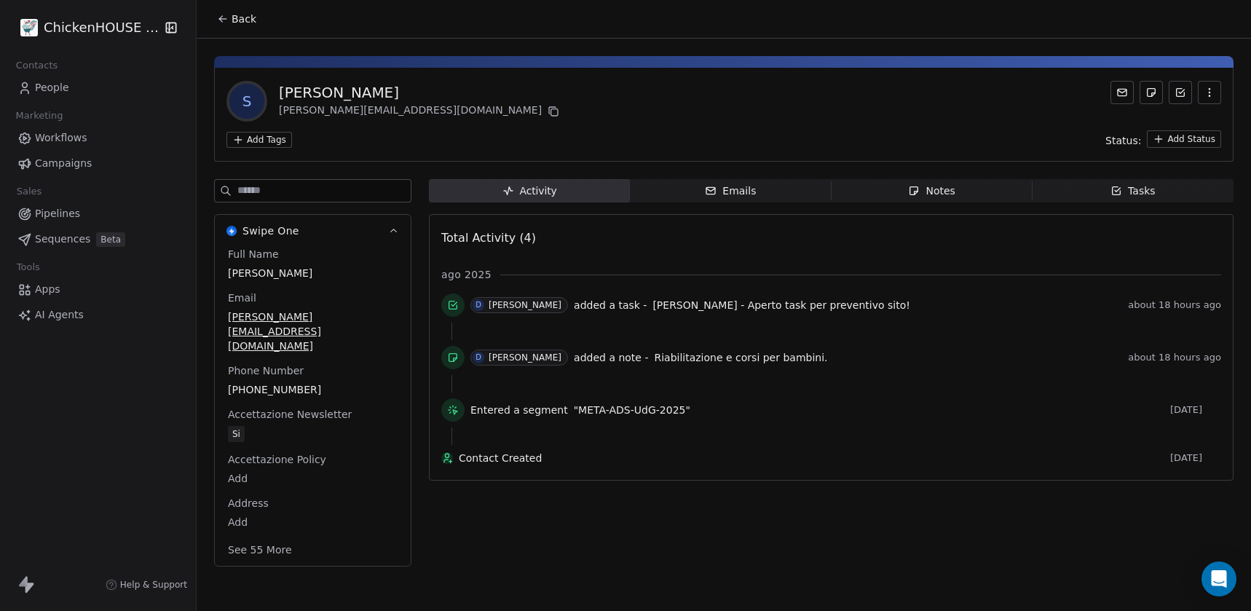
click at [940, 195] on div "Notes" at bounding box center [931, 190] width 47 height 15
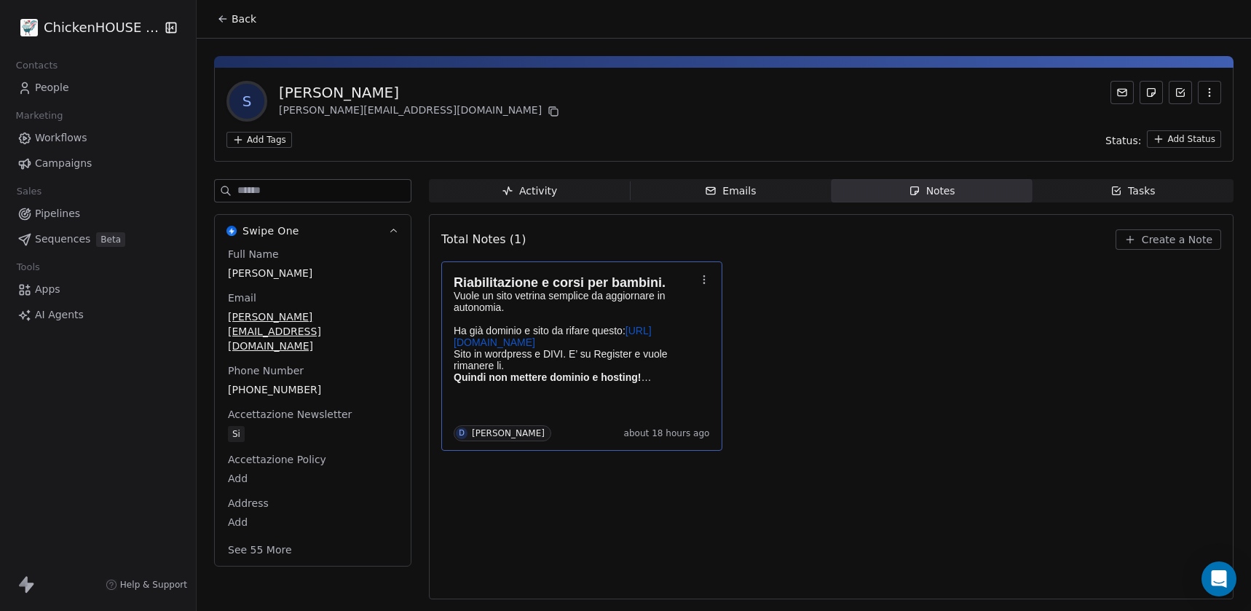
click at [552, 319] on p "Vuole un sito vetrina semplice da aggiornare in autonomia. Ha già dominio e sit…" at bounding box center [574, 336] width 242 height 93
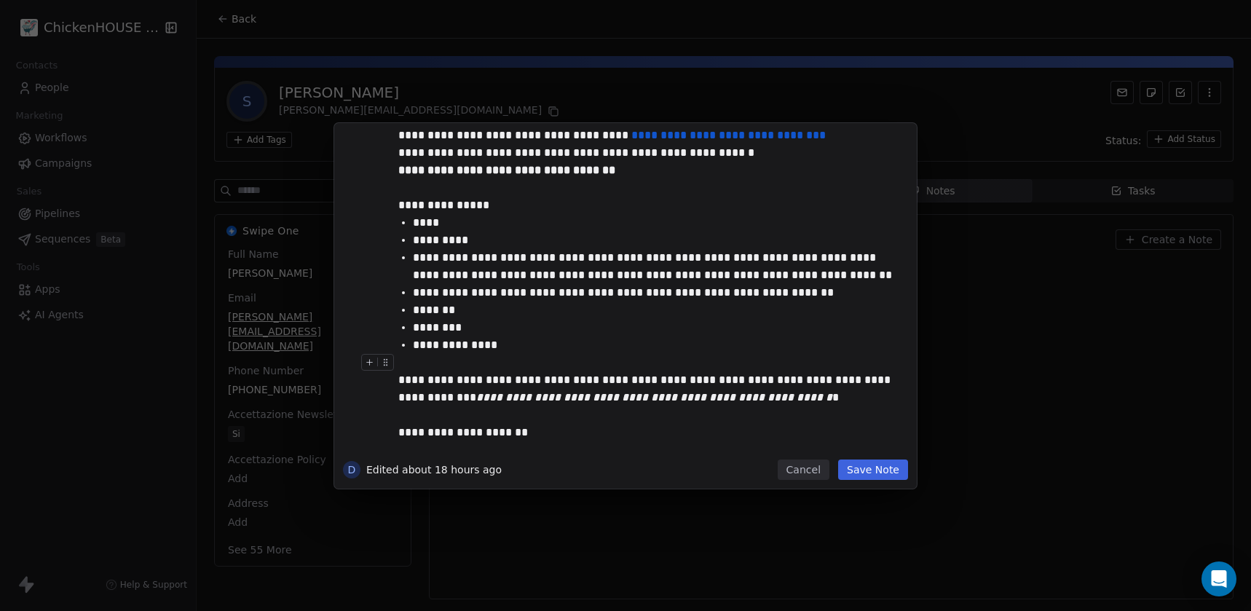
scroll to position [111, 0]
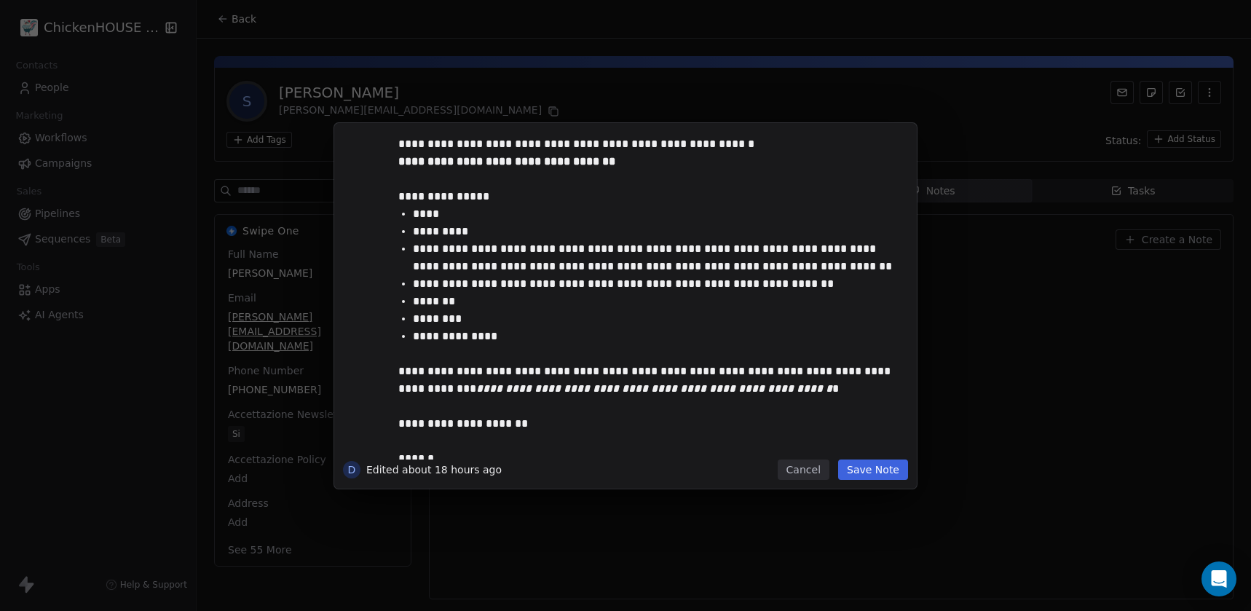
click at [453, 102] on div "**********" at bounding box center [625, 305] width 1251 height 611
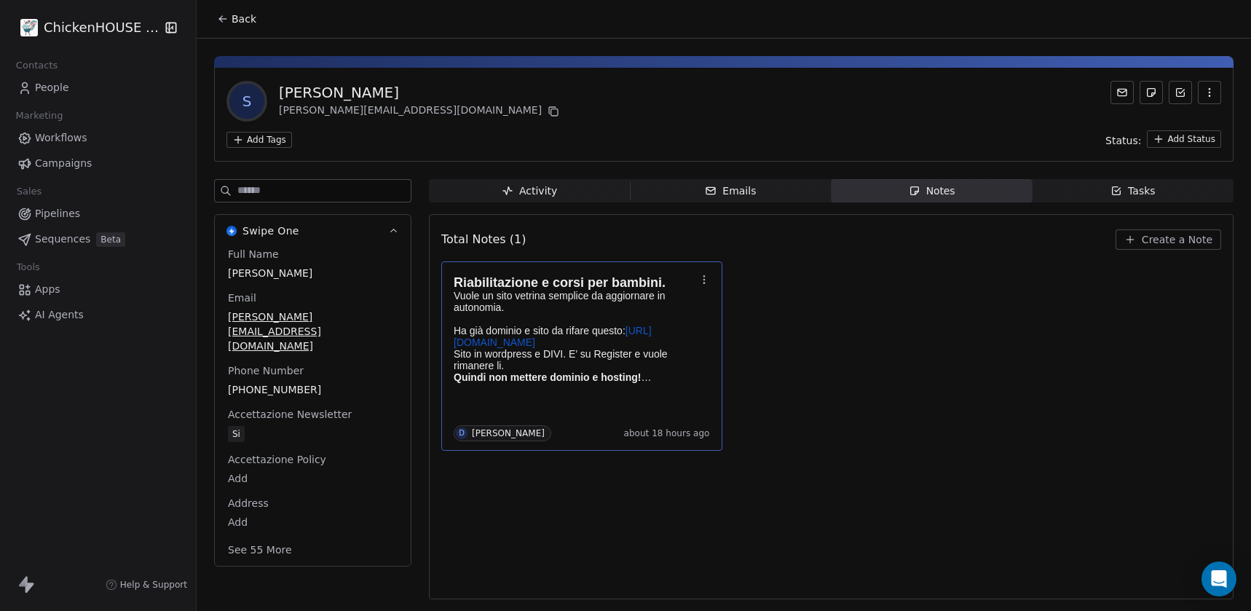
copy div "[PERSON_NAME]"
drag, startPoint x: 424, startPoint y: 90, endPoint x: 280, endPoint y: 78, distance: 145.4
click at [280, 78] on div "S [PERSON_NAME] [PERSON_NAME][EMAIL_ADDRESS][DOMAIN_NAME] Add Tags Status: Add …" at bounding box center [723, 115] width 1019 height 94
click at [547, 113] on icon at bounding box center [553, 112] width 12 height 12
click at [472, 365] on p "Vuole un sito vetrina semplice da aggiornare in autonomia. Ha già dominio e sit…" at bounding box center [574, 336] width 242 height 93
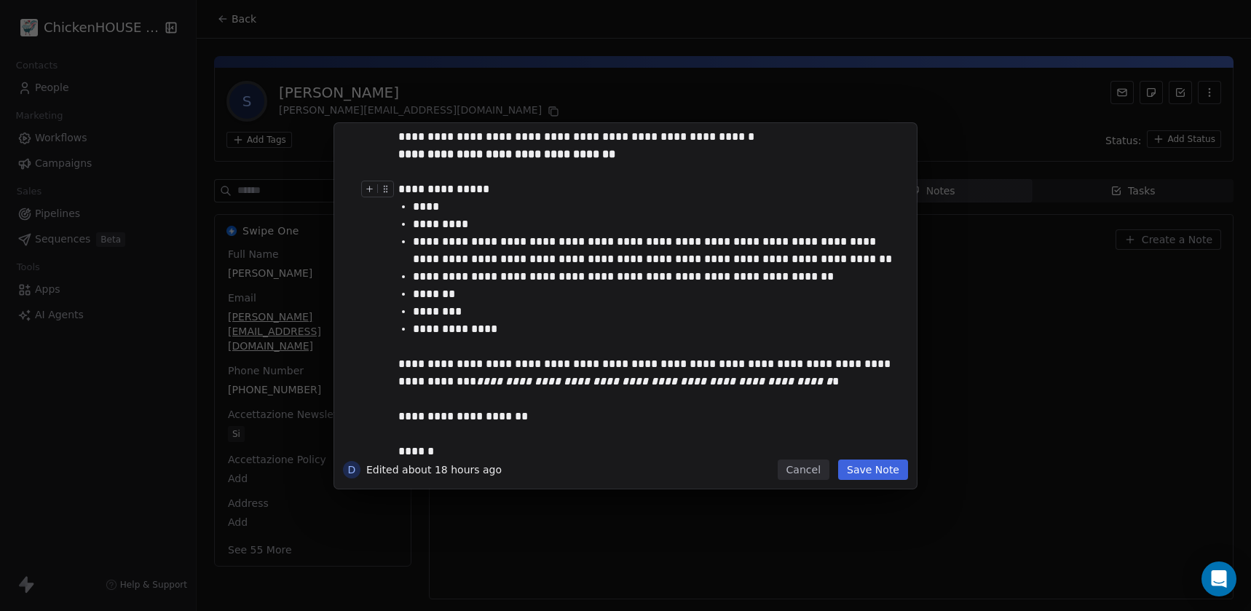
scroll to position [146, 0]
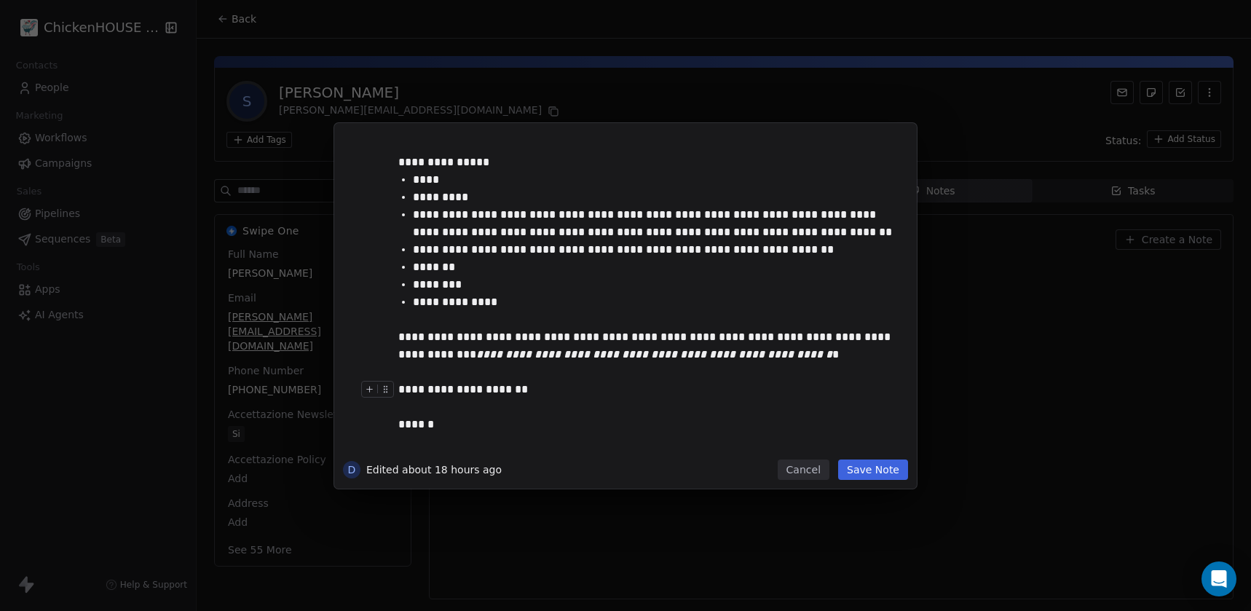
click at [801, 475] on button "Cancel" at bounding box center [803, 469] width 52 height 20
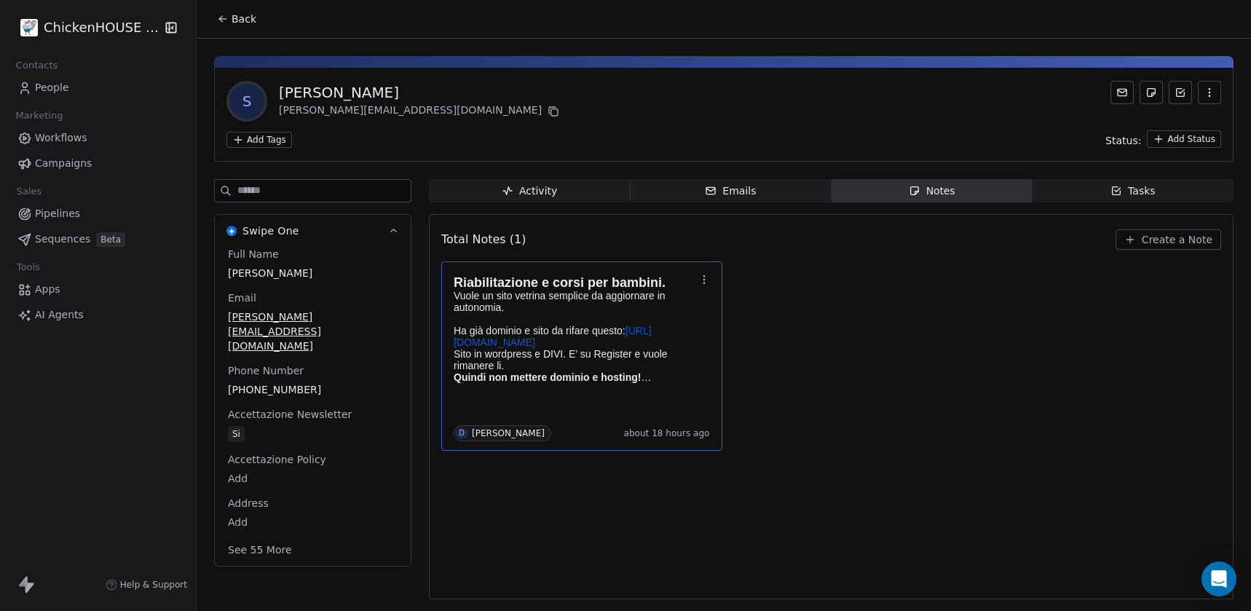
click at [812, 387] on div "Riabilitazione e corsi per bambini. Vuole un sito vetrina semplice da aggiornar…" at bounding box center [831, 355] width 780 height 189
click at [242, 17] on span "Back" at bounding box center [243, 19] width 25 height 15
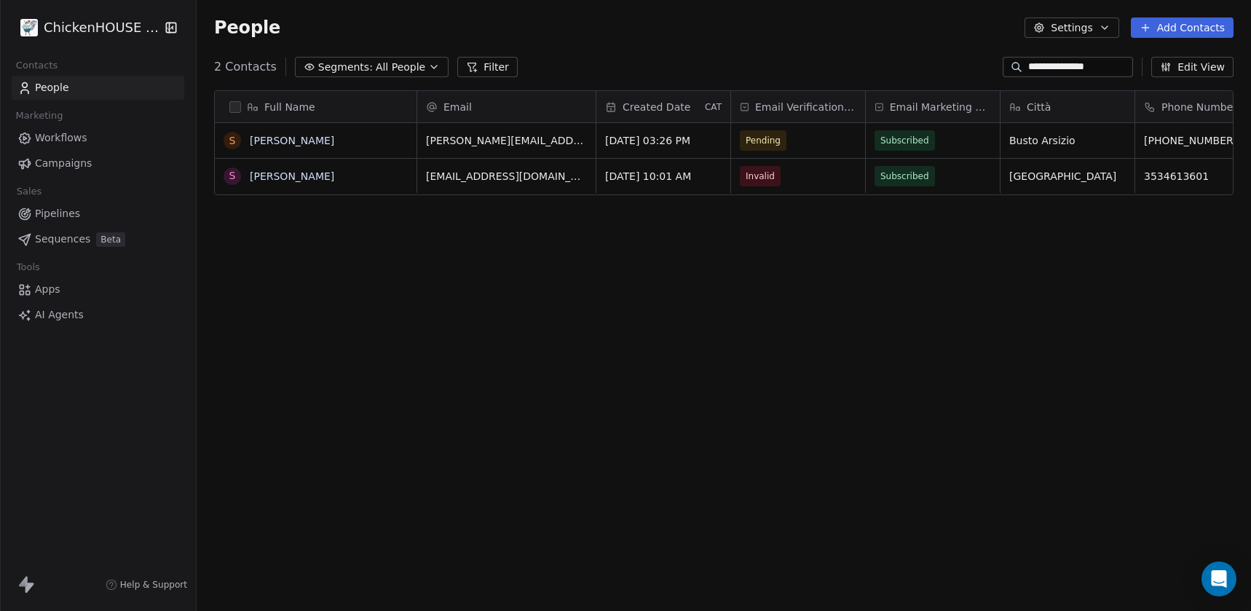
scroll to position [537, 1054]
click at [1101, 65] on input "**********" at bounding box center [1079, 67] width 102 height 15
drag, startPoint x: 1101, startPoint y: 65, endPoint x: 1004, endPoint y: 70, distance: 97.7
click at [1004, 70] on div at bounding box center [1067, 67] width 130 height 20
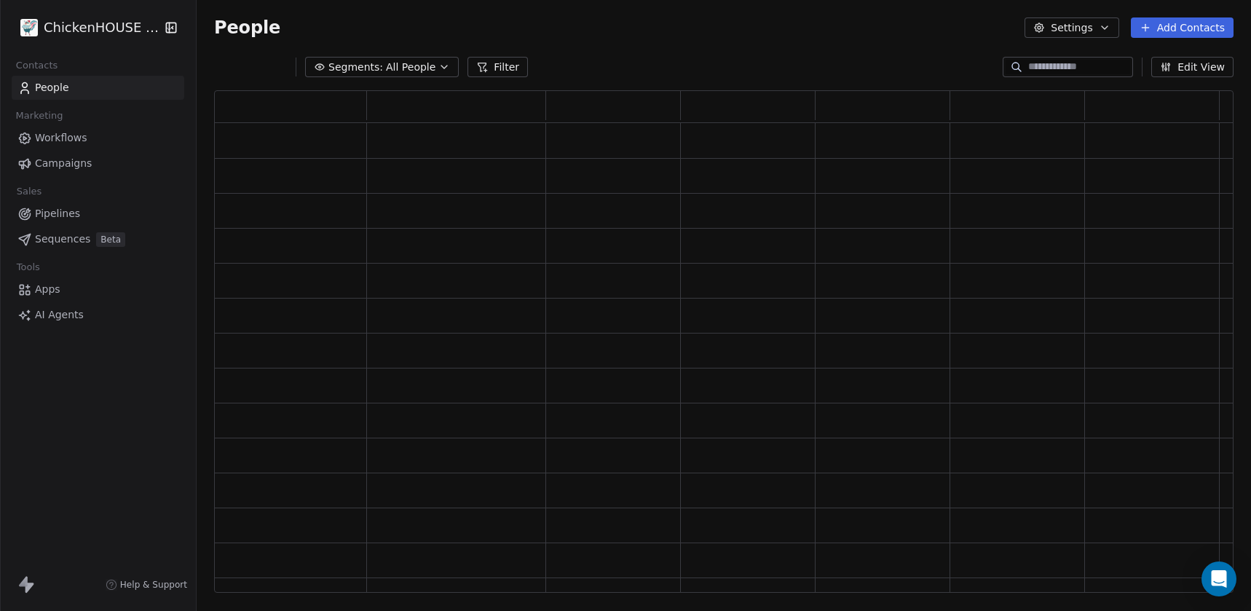
scroll to position [502, 1019]
click at [859, 50] on div "People Settings Add Contacts" at bounding box center [724, 27] width 1054 height 55
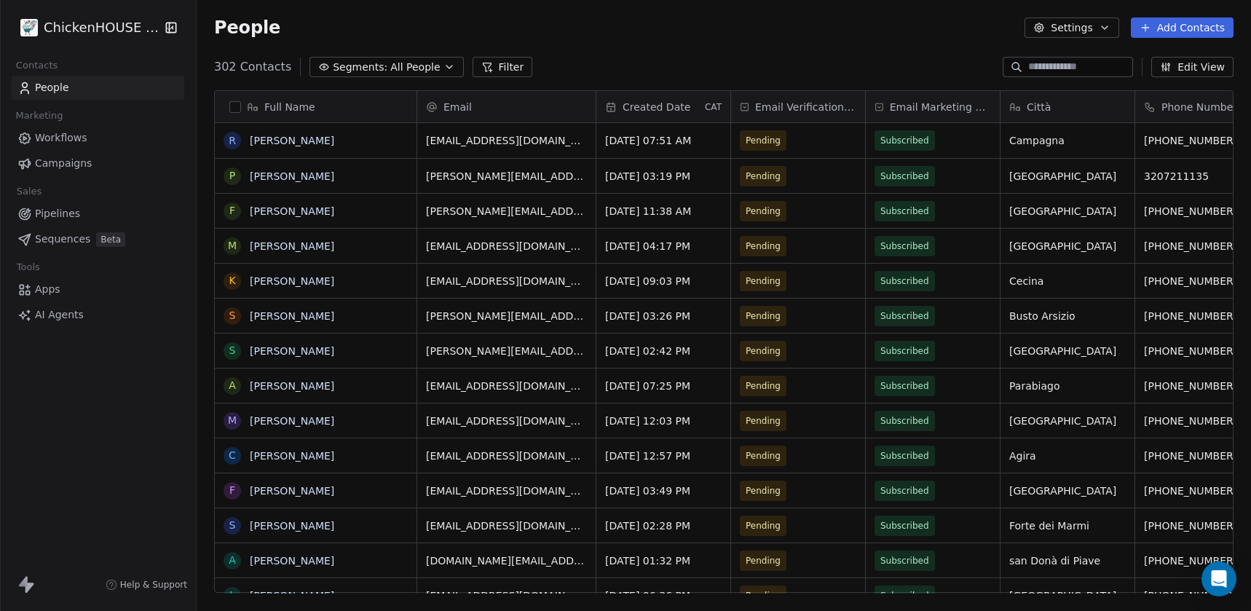
scroll to position [537, 1054]
